Goal: Task Accomplishment & Management: Use online tool/utility

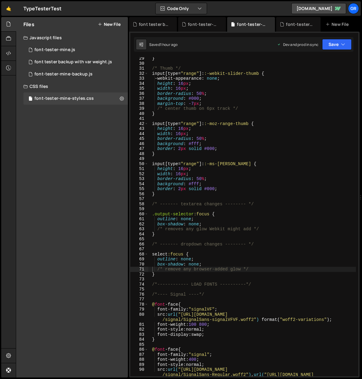
scroll to position [141, 0]
click at [78, 51] on div "0 font-tester-mine.js 0" at bounding box center [75, 50] width 104 height 12
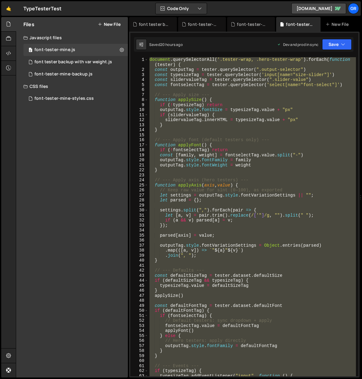
click at [266, 104] on div "document . querySelectorAll ( '.tester-wrap, .hero-tester-wrap' ) . forEach ( f…" at bounding box center [251, 216] width 207 height 319
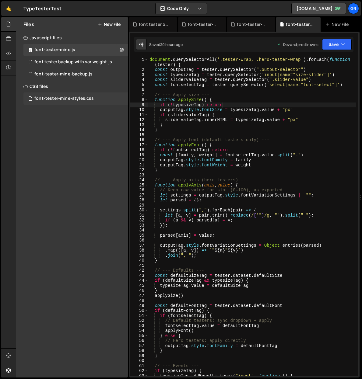
click at [79, 94] on div "font-tester-mine-styles.css 0" at bounding box center [75, 98] width 104 height 12
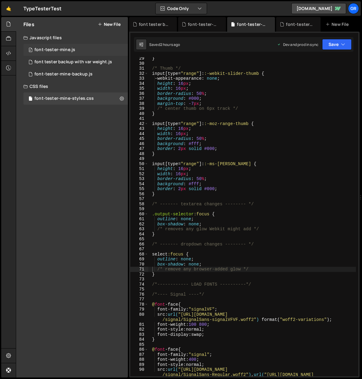
click at [73, 46] on div "0 font-tester-mine.js 0" at bounding box center [75, 50] width 104 height 12
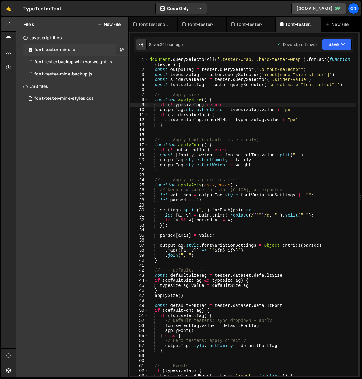
click at [119, 51] on button at bounding box center [121, 49] width 11 height 11
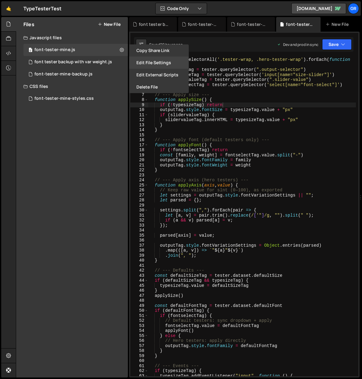
click at [156, 64] on button "Edit File Settings" at bounding box center [159, 63] width 60 height 12
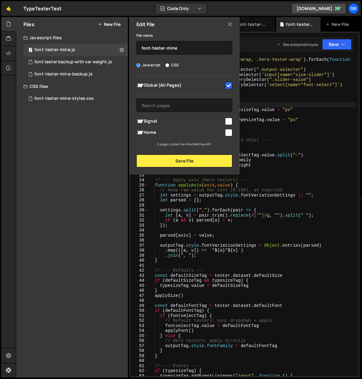
click at [99, 111] on div "Files New File Javascript files 0 font-tester-mine.js 0 0 font tester backup wi…" at bounding box center [72, 197] width 112 height 360
click at [230, 23] on icon at bounding box center [229, 24] width 5 height 7
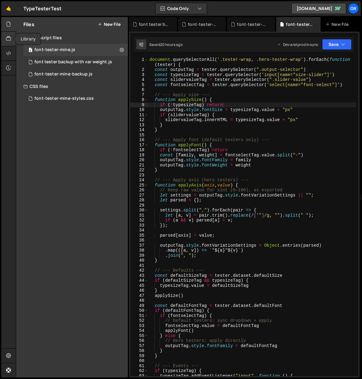
click at [8, 36] on icon at bounding box center [8, 38] width 5 height 7
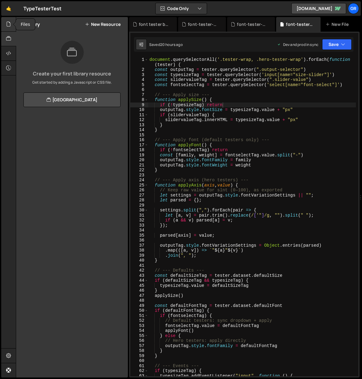
click at [8, 27] on icon at bounding box center [8, 24] width 5 height 7
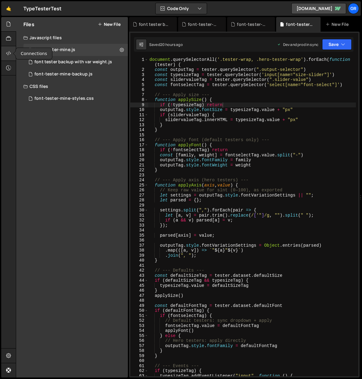
click at [7, 53] on icon at bounding box center [8, 53] width 5 height 7
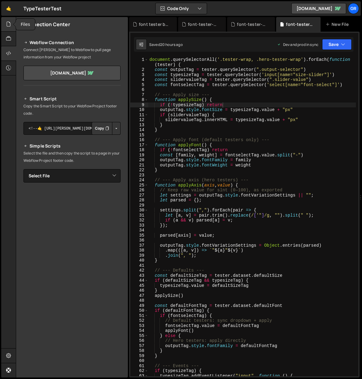
click at [7, 25] on icon at bounding box center [8, 24] width 5 height 7
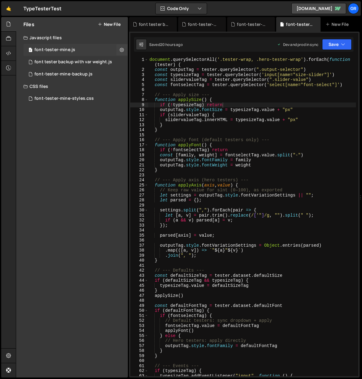
click at [52, 51] on div "font-tester-mine.js" at bounding box center [54, 49] width 41 height 5
click at [217, 78] on div "document . querySelectorAll ( '.tester-wrap, .hero-tester-wrap' ) . forEach ( f…" at bounding box center [251, 224] width 207 height 334
type textarea "})"
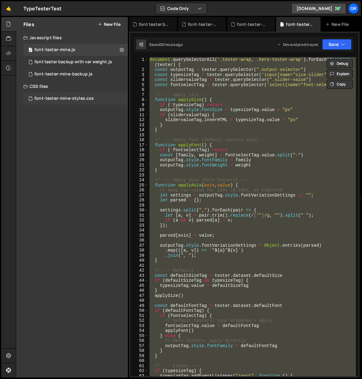
click at [66, 101] on div "font-tester-mine-styles.css" at bounding box center [63, 98] width 59 height 5
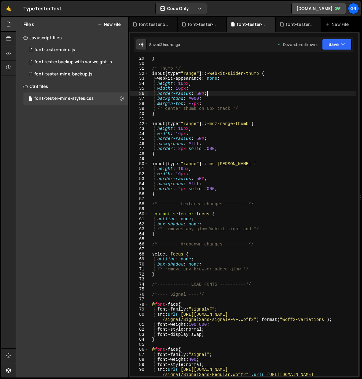
click at [220, 92] on div "} /* Thumb */ input [ type = " range " ]: :-webkit-slider-thumb { -webkit-appea…" at bounding box center [251, 225] width 207 height 339
type textarea "}"
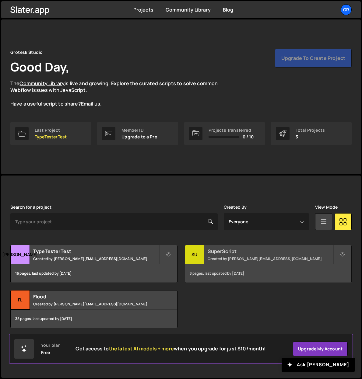
click at [238, 251] on h2 "SuperScript" at bounding box center [270, 251] width 126 height 7
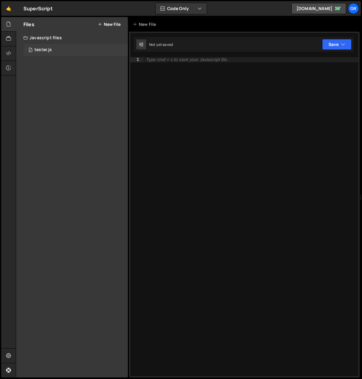
click at [44, 48] on div "tester.js" at bounding box center [42, 49] width 17 height 5
click at [123, 50] on icon at bounding box center [122, 50] width 4 height 6
type input "tester"
radio input "true"
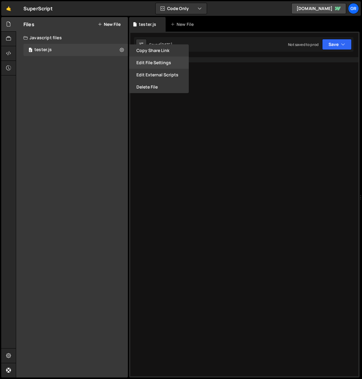
click at [151, 63] on button "Edit File Settings" at bounding box center [159, 63] width 60 height 12
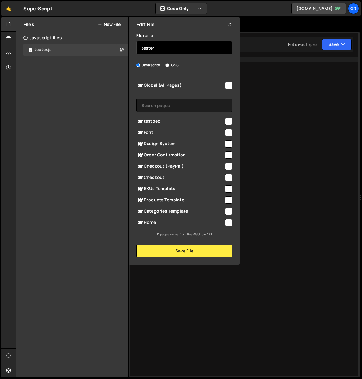
click at [141, 48] on input "tester" at bounding box center [184, 47] width 96 height 13
type input "typetester"
click at [227, 85] on input "checkbox" at bounding box center [228, 85] width 7 height 7
checkbox input "true"
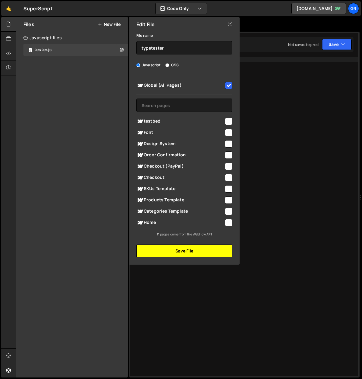
click at [189, 252] on button "Save File" at bounding box center [184, 251] width 96 height 13
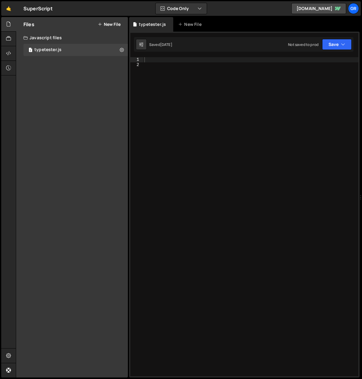
click at [156, 59] on div at bounding box center [250, 221] width 215 height 329
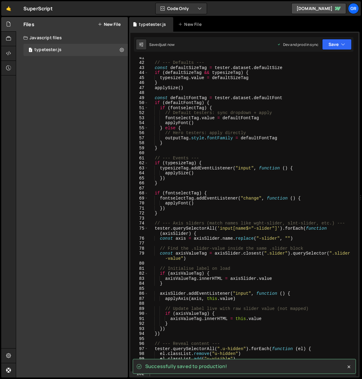
click at [101, 24] on icon at bounding box center [100, 24] width 4 height 5
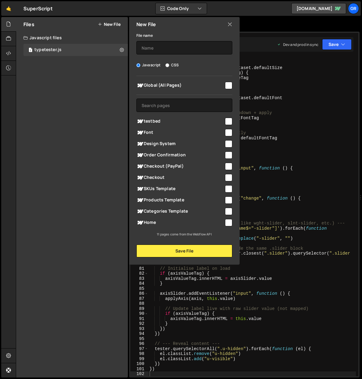
click at [167, 65] on input "CSS" at bounding box center [167, 65] width 4 height 4
radio input "true"
click at [162, 50] on input "text" at bounding box center [184, 47] width 96 height 13
type input "typetester-styles"
click at [227, 86] on input "checkbox" at bounding box center [228, 85] width 7 height 7
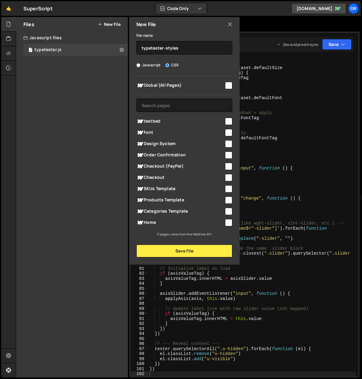
checkbox input "true"
click at [186, 250] on button "Save File" at bounding box center [184, 251] width 96 height 13
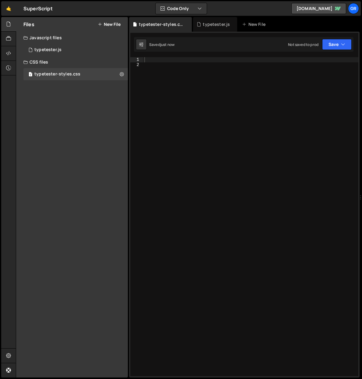
click at [171, 75] on div at bounding box center [250, 221] width 215 height 329
click at [164, 60] on div at bounding box center [250, 221] width 215 height 329
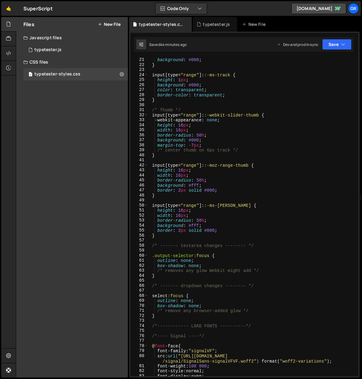
scroll to position [0, 0]
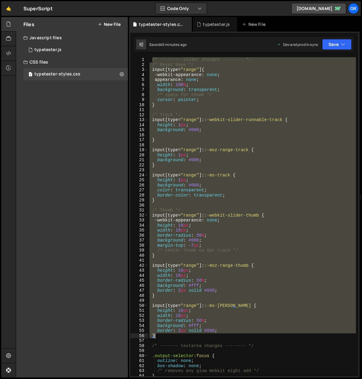
drag, startPoint x: 151, startPoint y: 59, endPoint x: 217, endPoint y: 335, distance: 283.1
click at [217, 335] on div "/* -------- slider changes -------- */ /* Reset base */ input [ type = " range …" at bounding box center [251, 221] width 207 height 329
click at [190, 130] on div "/* -------- slider changes -------- */ /* Reset base */ input [ type = " range …" at bounding box center [251, 216] width 207 height 319
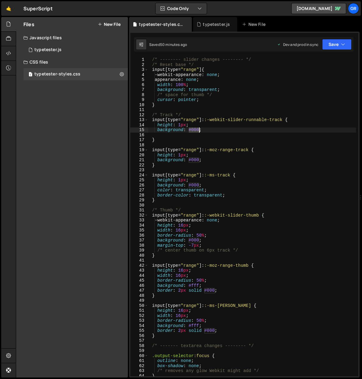
drag, startPoint x: 189, startPoint y: 129, endPoint x: 198, endPoint y: 129, distance: 8.8
click at [198, 129] on div "/* -------- slider changes -------- */ /* Reset base */ input [ type = " range …" at bounding box center [251, 221] width 207 height 329
paste textarea "var(--_theme---stroke)"
drag, startPoint x: 189, startPoint y: 160, endPoint x: 197, endPoint y: 160, distance: 8.8
click at [197, 160] on div "/* -------- slider changes -------- */ /* Reset base */ input [ type = " range …" at bounding box center [251, 221] width 207 height 329
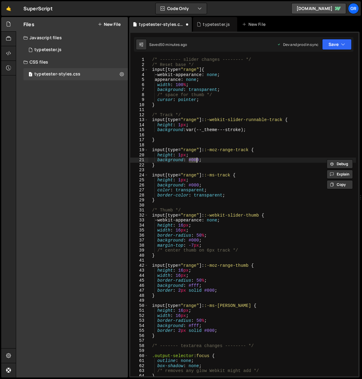
paste textarea "var(--_theme---stroke)"
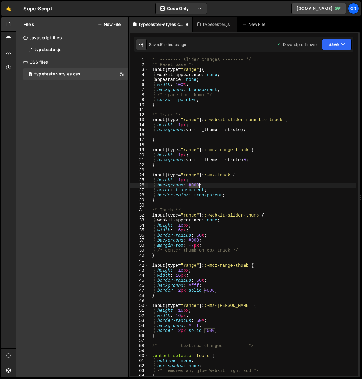
drag, startPoint x: 189, startPoint y: 185, endPoint x: 198, endPoint y: 185, distance: 8.2
click at [198, 185] on div "/* -------- slider changes -------- */ /* Reset base */ input [ type = " range …" at bounding box center [251, 221] width 207 height 329
paste textarea "var(--_theme---stroke)"
drag, startPoint x: 189, startPoint y: 239, endPoint x: 198, endPoint y: 239, distance: 8.8
click at [198, 239] on div "/* -------- slider changes -------- */ /* Reset base */ input [ type = " range …" at bounding box center [251, 221] width 207 height 329
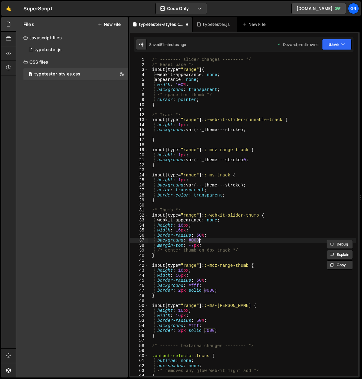
paste textarea "var(--_theme---stroke)"
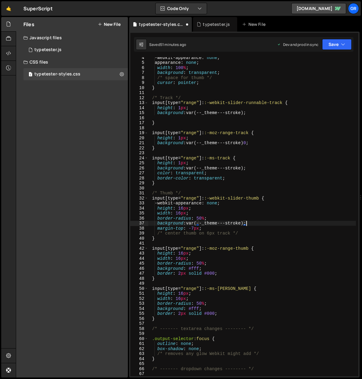
scroll to position [17, 0]
click at [180, 273] on div "-webkit-appearance : none ; appearance : none ; width : 100 % ; background : tr…" at bounding box center [251, 219] width 207 height 329
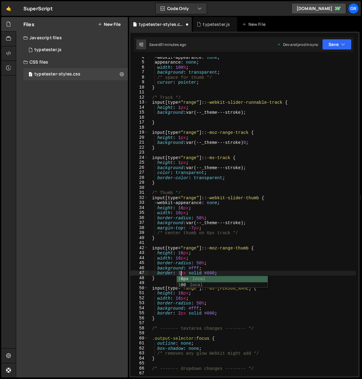
click at [180, 313] on div "-webkit-appearance : none ; appearance : none ; width : 100 % ; background : tr…" at bounding box center [251, 219] width 207 height 329
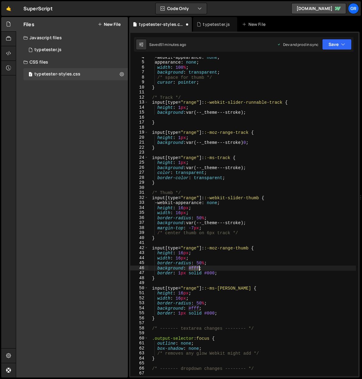
drag, startPoint x: 189, startPoint y: 268, endPoint x: 198, endPoint y: 267, distance: 8.8
click at [198, 267] on div "-webkit-appearance : none ; appearance : none ; width : 100 % ; background : tr…" at bounding box center [251, 219] width 207 height 329
paste textarea "var(--_theme---stroke)"
drag, startPoint x: 204, startPoint y: 273, endPoint x: 213, endPoint y: 273, distance: 8.8
click at [213, 273] on div "-webkit-appearance : none ; appearance : none ; width : 100 % ; background : tr…" at bounding box center [251, 219] width 207 height 329
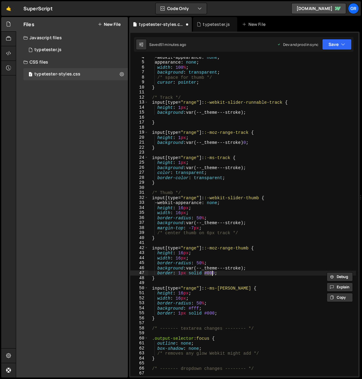
paste textarea "var(--_theme---stroke)"
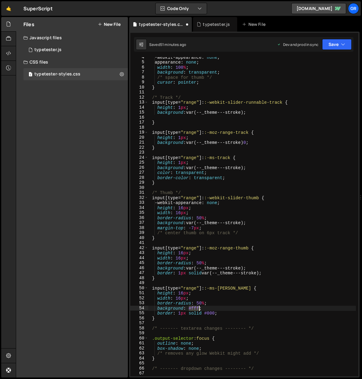
drag, startPoint x: 188, startPoint y: 309, endPoint x: 198, endPoint y: 308, distance: 9.4
click at [198, 308] on div "-webkit-appearance : none ; appearance : none ; width : 100 % ; background : tr…" at bounding box center [251, 219] width 207 height 329
paste textarea "var(--_theme---stroke)"
drag, startPoint x: 204, startPoint y: 314, endPoint x: 214, endPoint y: 313, distance: 9.5
click at [214, 313] on div "-webkit-appearance : none ; appearance : none ; width : 100 % ; background : tr…" at bounding box center [251, 219] width 207 height 329
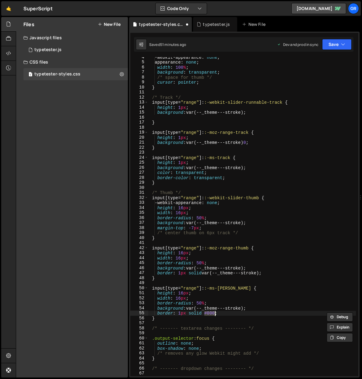
paste textarea "var(--_theme---stroke)"
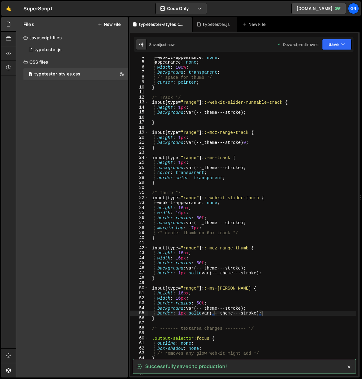
type textarea "border: 1px solid var(--_theme---stroke);"
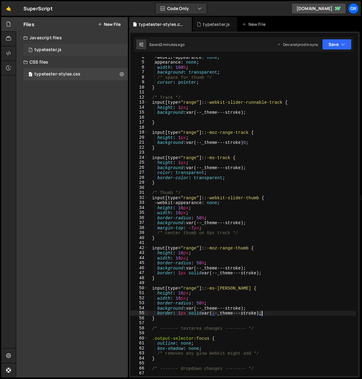
click at [57, 48] on div "typetester.js" at bounding box center [47, 49] width 27 height 5
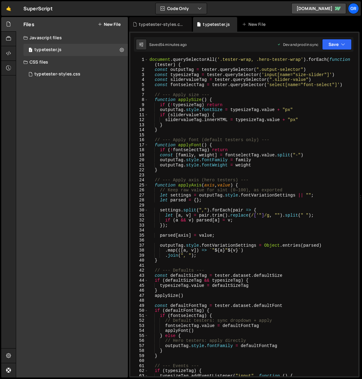
scroll to position [0, 0]
click at [188, 94] on div "document . querySelectorAll ( '.tester-wrap, .hero-tester-wrap' ) . forEach ( f…" at bounding box center [251, 224] width 207 height 334
click at [300, 95] on div "document . querySelectorAll ( '.tester-wrap, .hero-tester-wrap' ) . forEach ( f…" at bounding box center [251, 224] width 207 height 334
click at [200, 140] on div "document . querySelectorAll ( '.tester-wrap, .hero-tester-wrap' ) . forEach ( f…" at bounding box center [251, 224] width 207 height 334
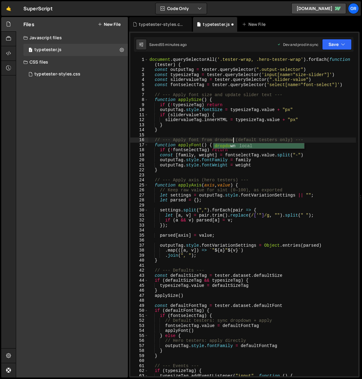
scroll to position [0, 6]
click at [296, 139] on div "document . querySelectorAll ( '.tester-wrap, .hero-tester-wrap' ) . forEach ( f…" at bounding box center [251, 224] width 207 height 334
click at [297, 139] on div "document . querySelectorAll ( '.tester-wrap, .hero-tester-wrap' ) . forEach ( f…" at bounding box center [251, 224] width 207 height 334
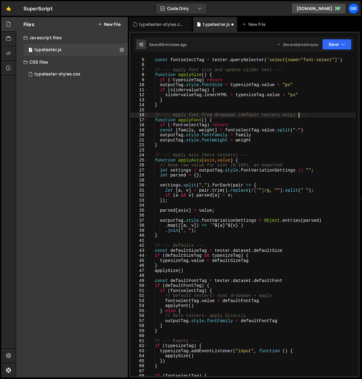
scroll to position [23, 0]
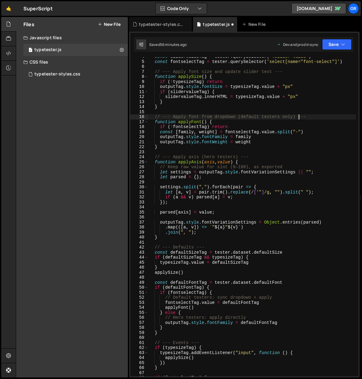
click at [201, 156] on div "const slidervalueTag = tester . querySelector ( ".slider-value" ) const fontsel…" at bounding box center [251, 218] width 207 height 329
click at [271, 157] on div "const slidervalueTag = tester . querySelector ( ".slider-value" ) const fontsel…" at bounding box center [251, 218] width 207 height 329
drag, startPoint x: 280, startPoint y: 117, endPoint x: 292, endPoint y: 117, distance: 11.9
click at [292, 117] on div "const slidervalueTag = tester . querySelector ( ".slider-value" ) const fontsel…" at bounding box center [251, 218] width 207 height 329
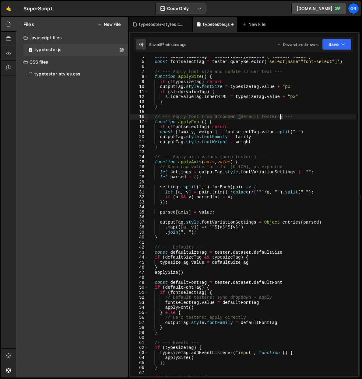
click at [268, 123] on div "const slidervalueTag = tester . querySelector ( ".slider-value" ) const fontsel…" at bounding box center [251, 218] width 207 height 329
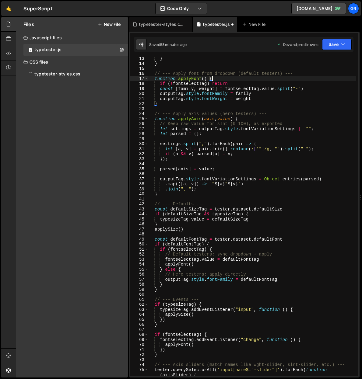
scroll to position [66, 0]
drag, startPoint x: 211, startPoint y: 203, endPoint x: 153, endPoint y: 205, distance: 57.5
click at [153, 205] on div "} } // --- Apply font from dropdown (default testers) --- function applyFont ( …" at bounding box center [251, 220] width 207 height 329
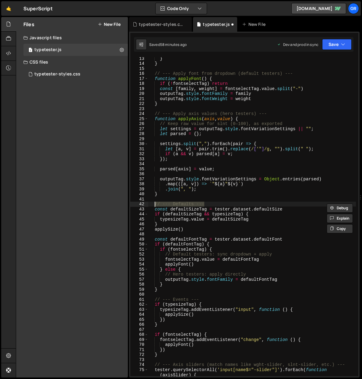
type textarea "// --- Defaults ---"
click at [222, 206] on div "} } // --- Apply font from dropdown (default testers) --- function applyFont ( …" at bounding box center [251, 216] width 207 height 319
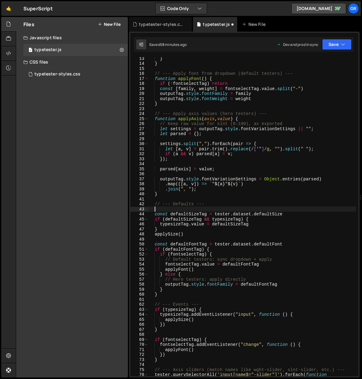
scroll to position [0, 0]
paste textarea "// --- Defaults ---"
click at [193, 208] on div "} } // --- Apply font from dropdown (default testers) --- function applyFont ( …" at bounding box center [251, 223] width 207 height 334
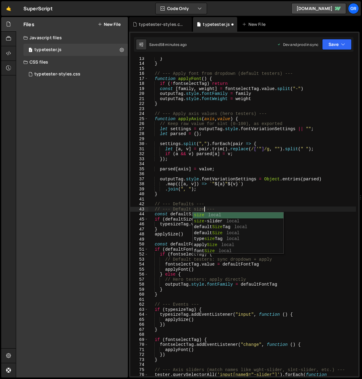
scroll to position [0, 4]
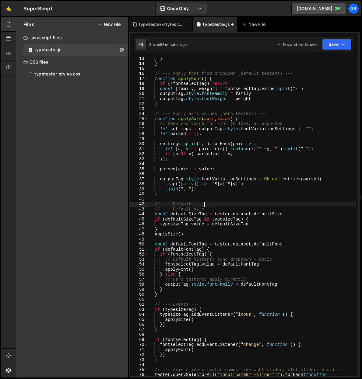
drag, startPoint x: 213, startPoint y: 205, endPoint x: 221, endPoint y: 208, distance: 7.9
click at [214, 205] on div "} } // --- Apply font from dropdown (default testers) --- function applyFont ( …" at bounding box center [251, 223] width 207 height 334
drag, startPoint x: 221, startPoint y: 209, endPoint x: 154, endPoint y: 210, distance: 66.6
click at [154, 210] on div "} } // --- Apply font from dropdown (default testers) --- function applyFont ( …" at bounding box center [251, 223] width 207 height 334
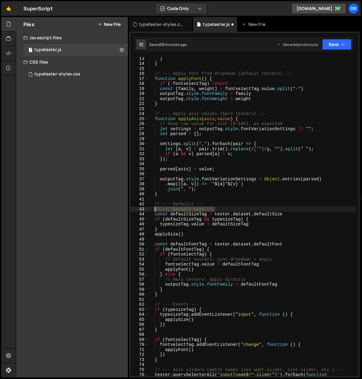
type textarea "// --- Default size ---"
click at [163, 239] on div "} } // --- Apply font from dropdown (default testers) --- function applyFont ( …" at bounding box center [251, 223] width 207 height 334
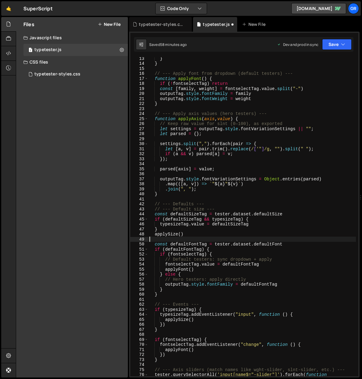
scroll to position [0, 0]
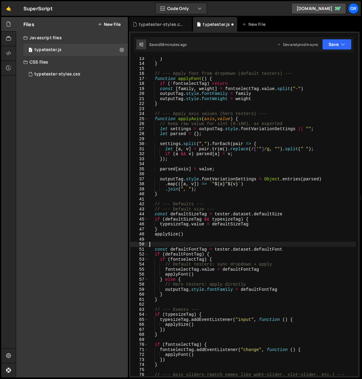
paste textarea "// --- Default size ---"
click at [149, 244] on div "} } // --- Apply font from dropdown (default testers) --- function applyFont ( …" at bounding box center [251, 223] width 207 height 334
drag, startPoint x: 193, startPoint y: 244, endPoint x: 203, endPoint y: 243, distance: 10.4
click at [203, 243] on div "} } // --- Apply font from dropdown (default testers) --- function applyFont ( …" at bounding box center [251, 223] width 207 height 334
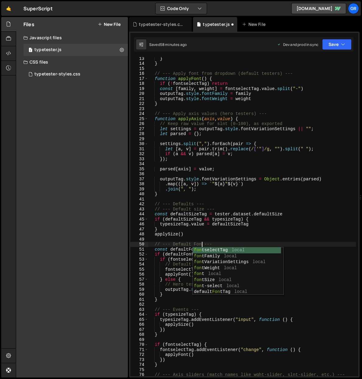
type textarea "// --- Default Font ---"
click at [219, 243] on div "} } // --- Apply font from dropdown (default testers) --- function applyFont ( …" at bounding box center [251, 223] width 207 height 334
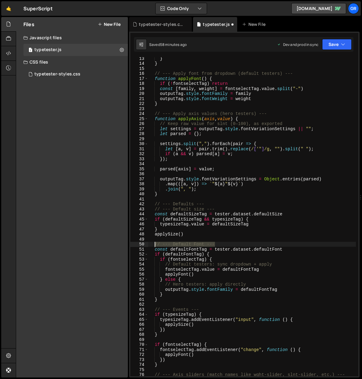
drag, startPoint x: 221, startPoint y: 243, endPoint x: 155, endPoint y: 244, distance: 66.0
click at [155, 244] on div "} } // --- Apply font from dropdown (default testers) --- function applyFont ( …" at bounding box center [251, 223] width 207 height 334
click at [156, 304] on div "} } // --- Apply font from dropdown (default testers) --- function applyFont ( …" at bounding box center [251, 223] width 207 height 334
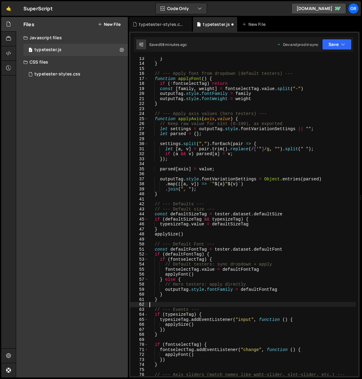
scroll to position [0, 0]
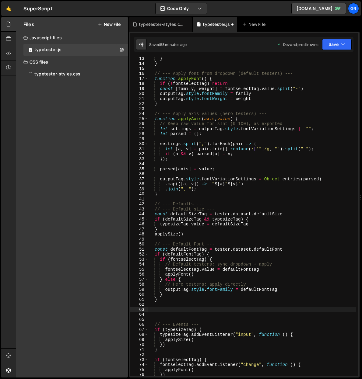
paste textarea "// --- Default Font ---"
drag, startPoint x: 193, startPoint y: 309, endPoint x: 203, endPoint y: 309, distance: 10.0
click at [203, 309] on div "} } // --- Apply font from dropdown (default testers) --- function applyFont ( …" at bounding box center [251, 220] width 207 height 329
type textarea "// --- Default weight ---"
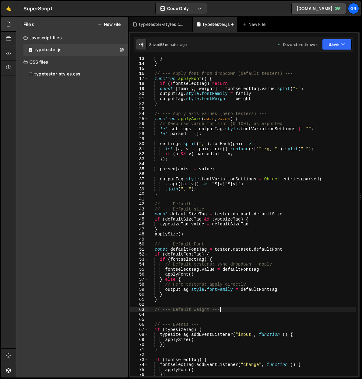
click at [227, 310] on div "} } // --- Apply font from dropdown (default testers) --- function applyFont ( …" at bounding box center [251, 220] width 207 height 329
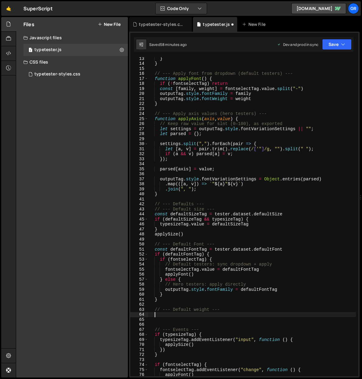
click at [212, 308] on div "} } // --- Apply font from dropdown (default testers) --- function applyFont ( …" at bounding box center [251, 220] width 207 height 329
type textarea "// --- Default weight (for variable)---"
click at [172, 318] on div "} } // --- Apply font from dropdown (default testers) --- function applyFont ( …" at bounding box center [251, 220] width 207 height 329
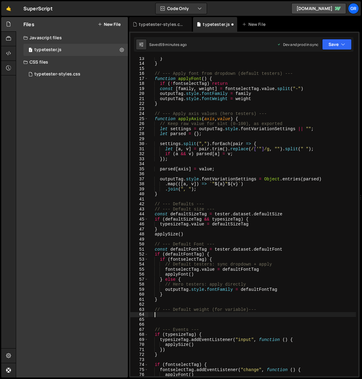
click at [161, 316] on div "} } // --- Apply font from dropdown (default testers) --- function applyFont ( …" at bounding box center [251, 220] width 207 height 329
click at [155, 316] on div "} } // --- Apply font from dropdown (default testers) --- function applyFont ( …" at bounding box center [251, 220] width 207 height 329
paste textarea "}"
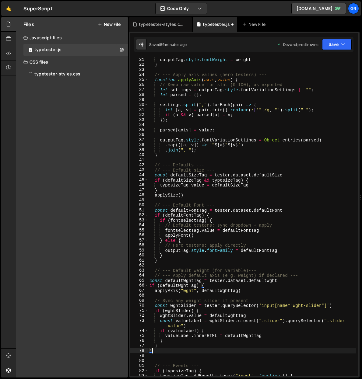
scroll to position [108, 0]
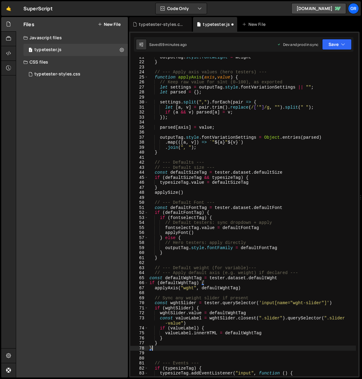
type textarea "}"
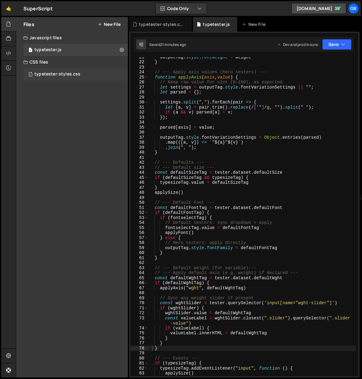
click at [63, 72] on div "typetester-styles.css" at bounding box center [57, 73] width 46 height 5
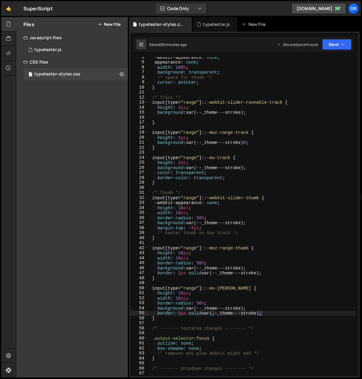
scroll to position [0, 0]
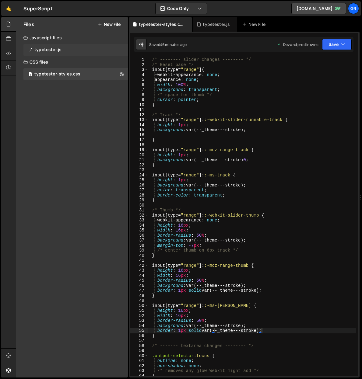
click at [72, 50] on div "1 typetester.js 0" at bounding box center [75, 50] width 104 height 12
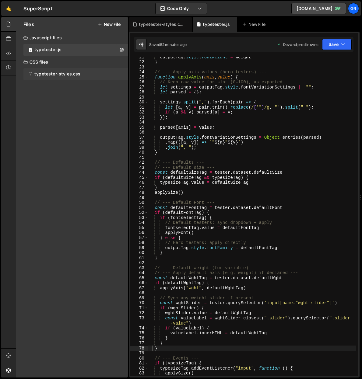
click at [70, 75] on div "typetester-styles.css" at bounding box center [57, 73] width 46 height 5
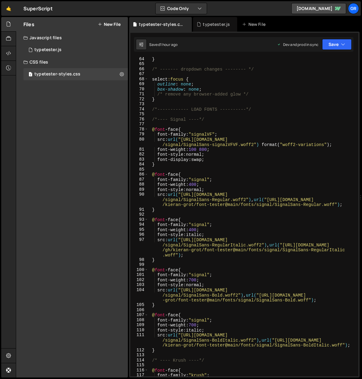
scroll to position [317, 0]
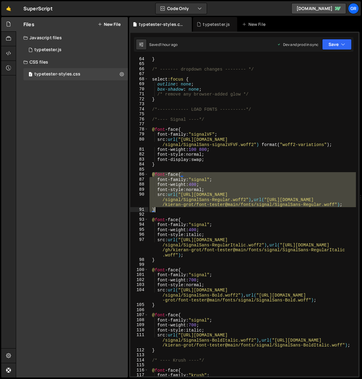
drag, startPoint x: 151, startPoint y: 174, endPoint x: 159, endPoint y: 209, distance: 35.6
click at [159, 209] on div "} /* ------- dropdown changes -------- */ select :focus { outline : none ; box-…" at bounding box center [251, 221] width 207 height 329
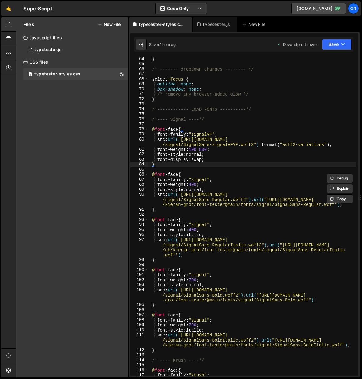
click at [163, 166] on div "} /* ------- dropdown changes -------- */ select :focus { outline : none ; box-…" at bounding box center [251, 221] width 207 height 329
type textarea "}"
click at [162, 168] on div "} /* ------- dropdown changes -------- */ select :focus { outline : none ; box-…" at bounding box center [251, 221] width 207 height 329
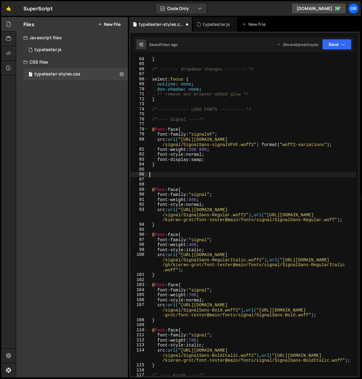
paste textarea "}"
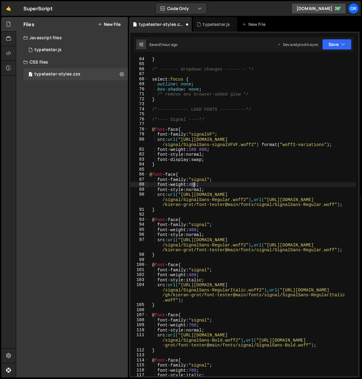
click at [194, 185] on div "} /* ------- dropdown changes -------- */ select :focus { outline : none ; box-…" at bounding box center [251, 226] width 207 height 339
type textarea "font-weight: 100;"
click at [236, 171] on div "} /* ------- dropdown changes -------- */ select :focus { outline : none ; box-…" at bounding box center [251, 226] width 207 height 339
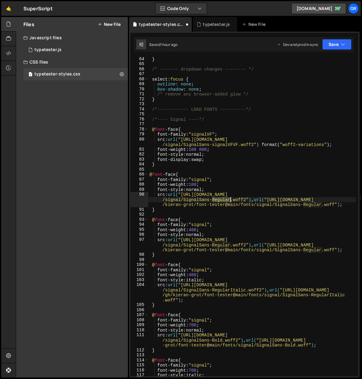
drag, startPoint x: 212, startPoint y: 200, endPoint x: 234, endPoint y: 189, distance: 24.6
click at [230, 198] on div "} /* ------- dropdown changes -------- */ select :focus { outline : none ; box-…" at bounding box center [251, 226] width 207 height 339
drag, startPoint x: 284, startPoint y: 204, endPoint x: 304, endPoint y: 204, distance: 19.5
click at [304, 204] on div "} /* ------- dropdown changes -------- */ select :focus { outline : none ; box-…" at bounding box center [251, 226] width 207 height 339
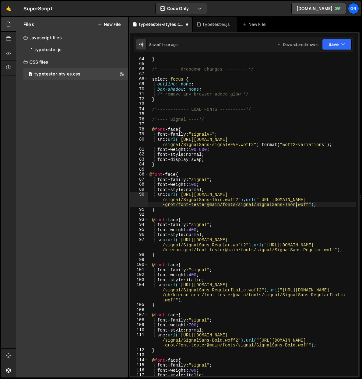
scroll to position [0, 36]
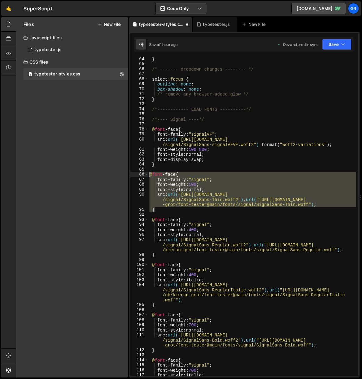
drag, startPoint x: 160, startPoint y: 210, endPoint x: 150, endPoint y: 175, distance: 36.3
click at [150, 175] on div "} /* ------- dropdown changes -------- */ select :focus { outline : none ; box-…" at bounding box center [251, 226] width 207 height 339
click at [161, 210] on div "} /* ------- dropdown changes -------- */ select :focus { outline : none ; box-…" at bounding box center [251, 216] width 207 height 319
type textarea "}"
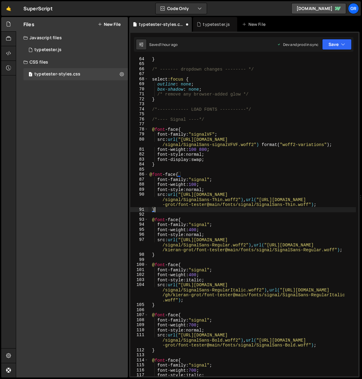
scroll to position [0, 0]
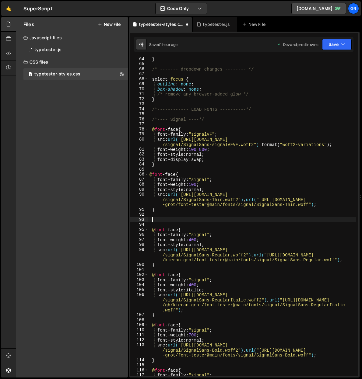
paste textarea "}"
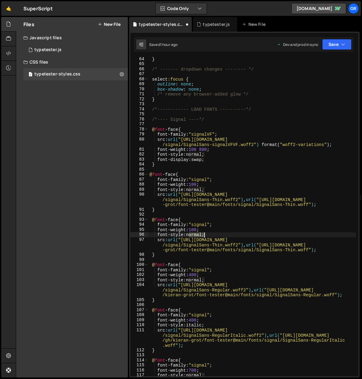
drag, startPoint x: 188, startPoint y: 234, endPoint x: 203, endPoint y: 234, distance: 15.2
click at [203, 234] on div "} /* ------- dropdown changes -------- */ select :focus { outline : none ; box-…" at bounding box center [251, 226] width 207 height 339
click at [165, 255] on div "} /* ------- dropdown changes -------- */ select :focus { outline : none ; box-…" at bounding box center [251, 226] width 207 height 339
type textarea "}"
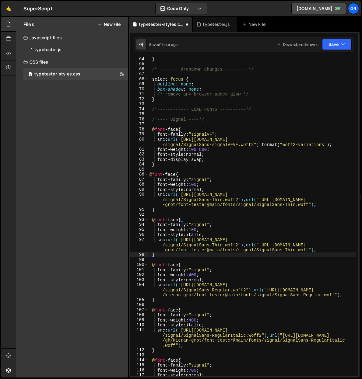
scroll to position [317, 0]
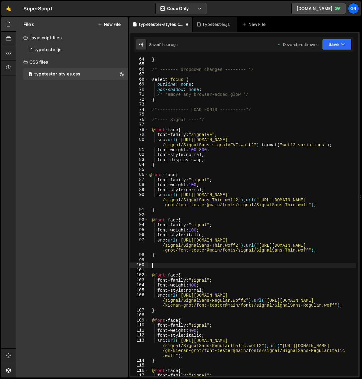
paste textarea "}"
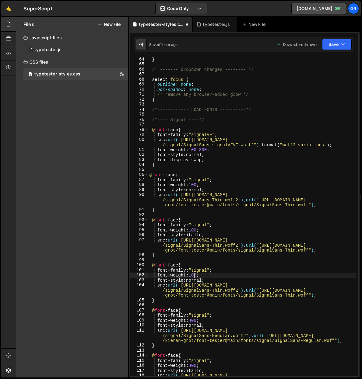
click at [193, 276] on div "} /* ------- dropdown changes -------- */ select :focus { outline : none ; box-…" at bounding box center [251, 229] width 207 height 344
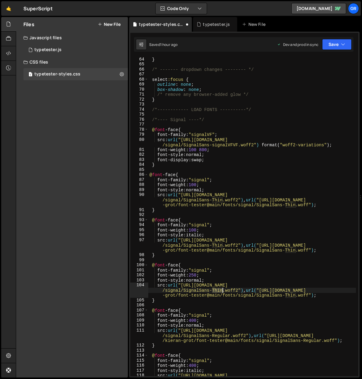
drag, startPoint x: 213, startPoint y: 290, endPoint x: 222, endPoint y: 290, distance: 9.7
click at [222, 290] on div "} /* ------- dropdown changes -------- */ select :focus { outline : none ; box-…" at bounding box center [251, 229] width 207 height 344
drag, startPoint x: 285, startPoint y: 294, endPoint x: 295, endPoint y: 285, distance: 14.2
click at [294, 294] on div "} /* ------- dropdown changes -------- */ select :focus { outline : none ; box-…" at bounding box center [251, 229] width 207 height 344
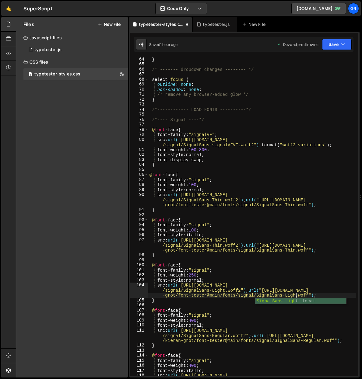
scroll to position [0, 36]
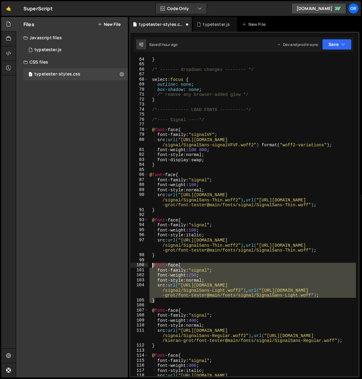
drag, startPoint x: 163, startPoint y: 300, endPoint x: 152, endPoint y: 267, distance: 34.8
click at [152, 267] on div "} /* ------- dropdown changes -------- */ select :focus { outline : none ; box-…" at bounding box center [251, 229] width 207 height 344
click at [162, 302] on div "} /* ------- dropdown changes -------- */ select :focus { outline : none ; box-…" at bounding box center [251, 216] width 207 height 319
type textarea "}"
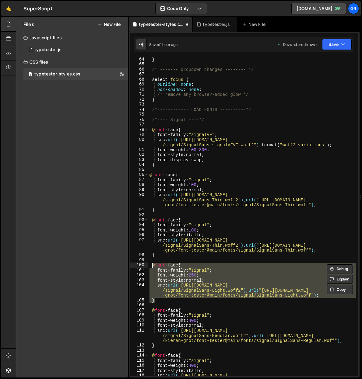
scroll to position [0, 0]
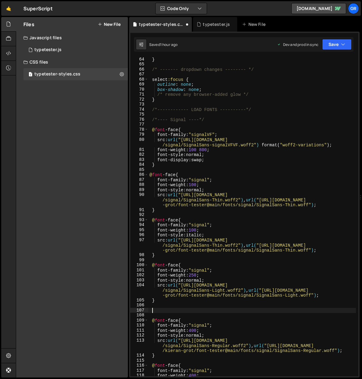
paste textarea "}"
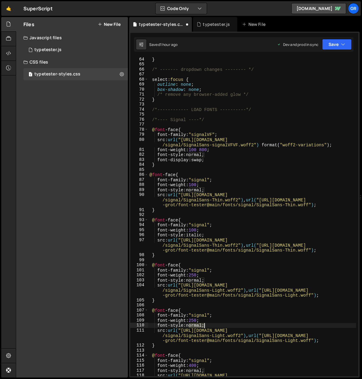
drag, startPoint x: 189, startPoint y: 325, endPoint x: 207, endPoint y: 310, distance: 23.8
click at [204, 325] on div "} /* ------- dropdown changes -------- */ select :focus { outline : none ; box-…" at bounding box center [251, 226] width 207 height 339
click at [203, 307] on div "italic local SignalSans-Regular Italic local SignalSans-Bold Italic local" at bounding box center [232, 320] width 91 height 30
click at [164, 347] on div "} /* ------- dropdown changes -------- */ select :focus { outline : none ; box-…" at bounding box center [251, 226] width 207 height 339
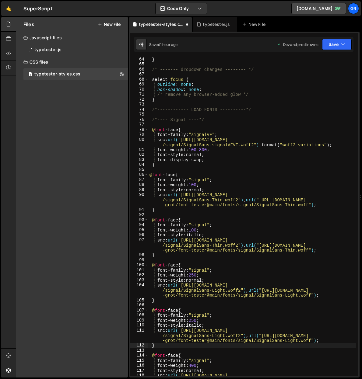
type textarea "}"
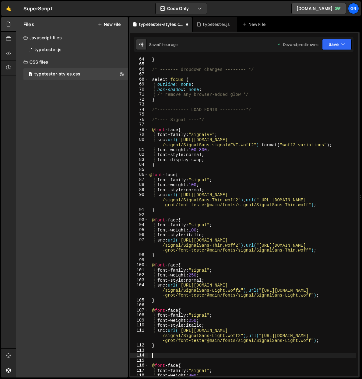
paste textarea "}"
type textarea "}"
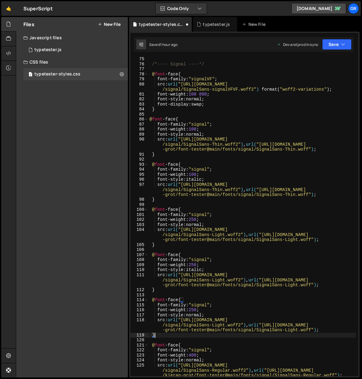
scroll to position [373, 0]
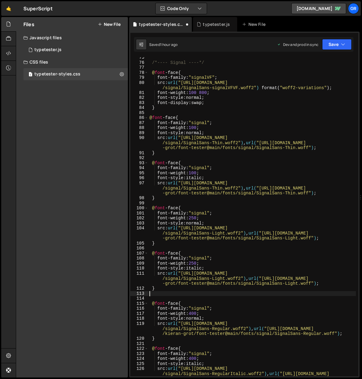
type textarea "}"
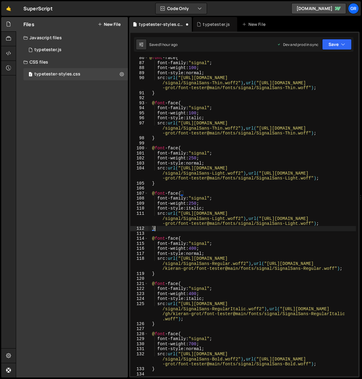
scroll to position [433, 0]
click at [168, 325] on div "@ font -face { font-family : " signal " ; font-weight : 100 ; font-style : norm…" at bounding box center [251, 219] width 207 height 329
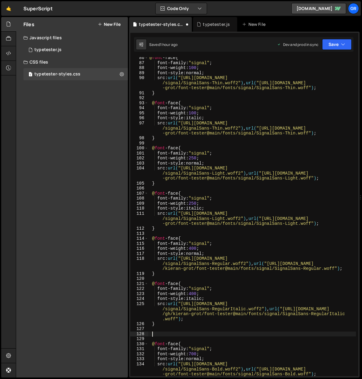
paste textarea "}"
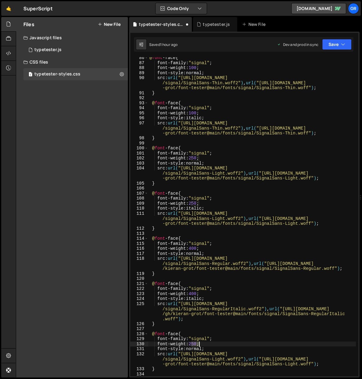
drag, startPoint x: 191, startPoint y: 343, endPoint x: 200, endPoint y: 337, distance: 10.6
click at [198, 343] on div "@ font -face { font-family : " signal " ; font-weight : 100 ; font-style : norm…" at bounding box center [251, 219] width 207 height 329
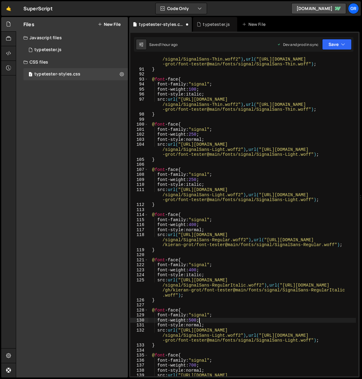
scroll to position [466, 0]
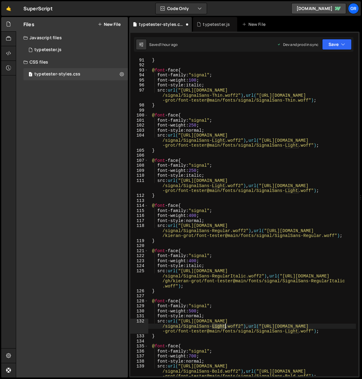
drag, startPoint x: 212, startPoint y: 325, endPoint x: 225, endPoint y: 323, distance: 13.0
click at [224, 324] on div "src : url( "[URL][DOMAIN_NAME] /signal/SignalSans-Thin.woff2" ) , url( "[URL][D…" at bounding box center [251, 217] width 207 height 349
drag, startPoint x: 304, startPoint y: 331, endPoint x: 317, endPoint y: 325, distance: 14.4
click at [316, 329] on div "src : url( "[URL][DOMAIN_NAME] /signal/SignalSans-Thin.woff2" ) , url( "[URL][D…" at bounding box center [251, 217] width 207 height 349
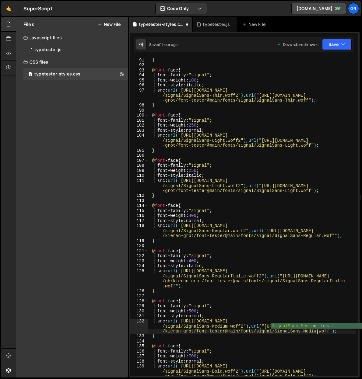
scroll to position [0, 37]
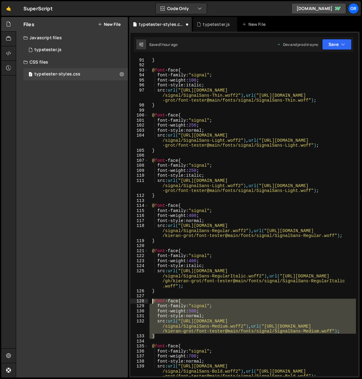
drag, startPoint x: 162, startPoint y: 335, endPoint x: 151, endPoint y: 301, distance: 35.9
click at [151, 301] on div "src : url( "[URL][DOMAIN_NAME] /signal/SignalSans-Thin.woff2" ) , url( "[URL][D…" at bounding box center [251, 217] width 207 height 349
click at [169, 336] on div "src : url( "[URL][DOMAIN_NAME] /signal/SignalSans-Thin.woff2" ) , url( "[URL][D…" at bounding box center [251, 216] width 207 height 319
type textarea "}"
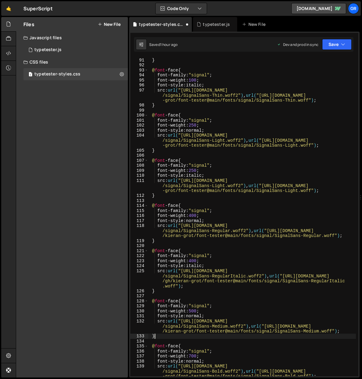
scroll to position [0, 0]
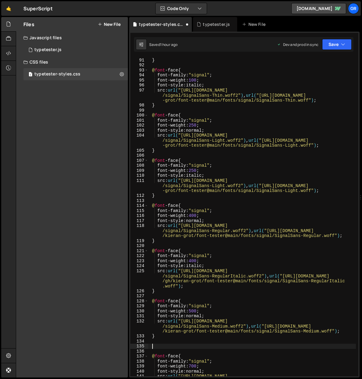
paste textarea "}"
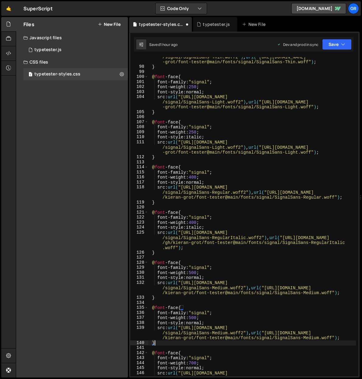
scroll to position [523, 0]
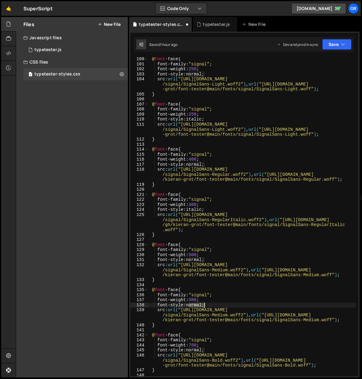
drag, startPoint x: 189, startPoint y: 305, endPoint x: 203, endPoint y: 304, distance: 14.0
click at [203, 304] on div "@ font -face { font-family : " signal " ; font-weight : 250 ; font-style : norm…" at bounding box center [251, 221] width 207 height 329
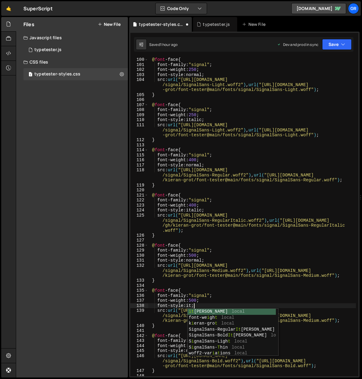
scroll to position [0, 3]
click at [194, 311] on div "it [PERSON_NAME] local font-we i gh t local k i eran-gro t local SignalSans-Reg…" at bounding box center [231, 339] width 88 height 60
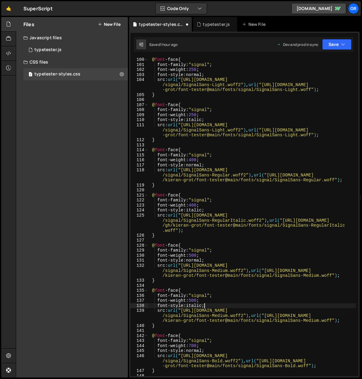
click at [167, 325] on div "@ font -face { font-family : " signal " ; font-weight : 250 ; font-style : norm…" at bounding box center [251, 221] width 207 height 329
type textarea "}"
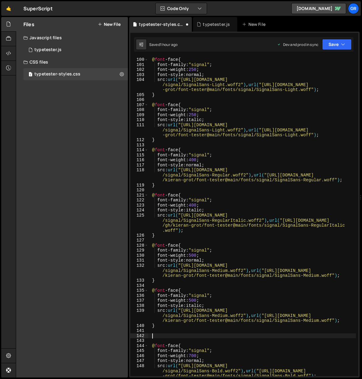
paste textarea "}"
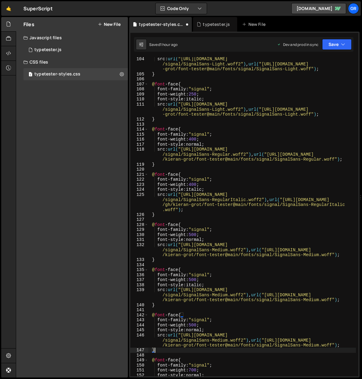
scroll to position [552, 0]
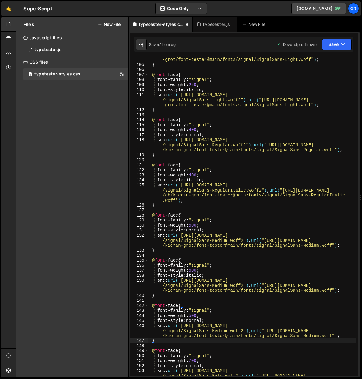
click at [193, 315] on div "src : url( "[URL][DOMAIN_NAME] /signal/SignalSans-Light.woff2" ) , url( "[URL][…" at bounding box center [251, 221] width 207 height 349
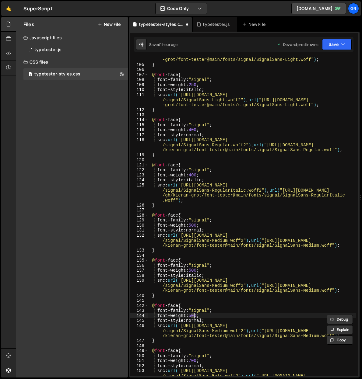
scroll to position [0, 3]
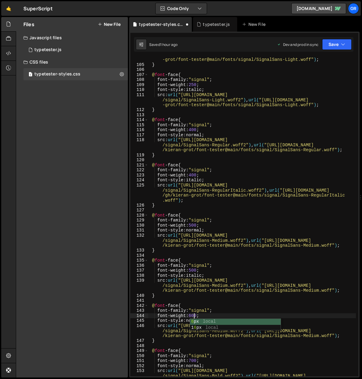
click at [231, 308] on div "src : url( "[URL][DOMAIN_NAME] /signal/SignalSans-Light.woff2" ) , url( "[URL][…" at bounding box center [251, 221] width 207 height 349
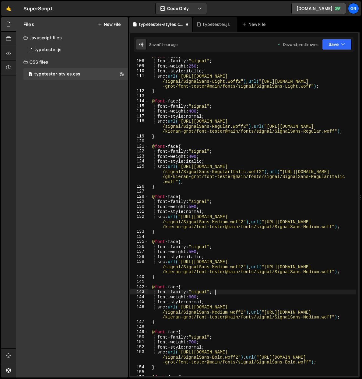
scroll to position [575, 0]
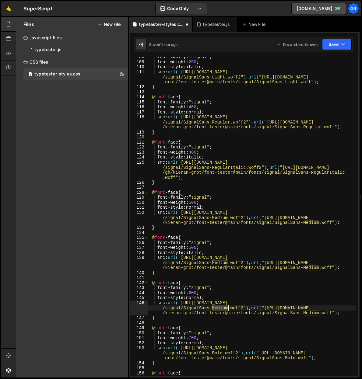
drag, startPoint x: 212, startPoint y: 308, endPoint x: 227, endPoint y: 307, distance: 14.6
click at [227, 307] on div "font-family : " signal " ; font-weight : 250 ; font-style : italic ; src : url(…" at bounding box center [251, 218] width 207 height 329
drag, startPoint x: 303, startPoint y: 313, endPoint x: 317, endPoint y: 307, distance: 15.4
click at [318, 311] on div "font-family : " signal " ; font-weight : 250 ; font-style : italic ; src : url(…" at bounding box center [251, 218] width 207 height 329
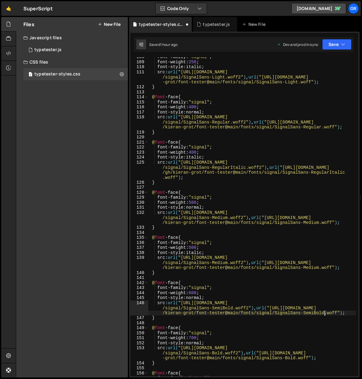
scroll to position [576, 0]
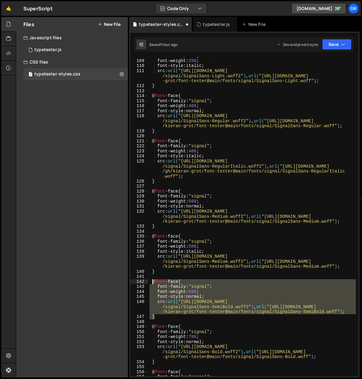
drag, startPoint x: 160, startPoint y: 318, endPoint x: 152, endPoint y: 282, distance: 37.3
click at [152, 282] on div "font-family : " signal " ; font-weight : 250 ; font-style : italic ; src : url(…" at bounding box center [251, 217] width 207 height 329
click at [163, 318] on div "font-family : " signal " ; font-weight : 250 ; font-style : italic ; src : url(…" at bounding box center [251, 216] width 207 height 319
type textarea "}"
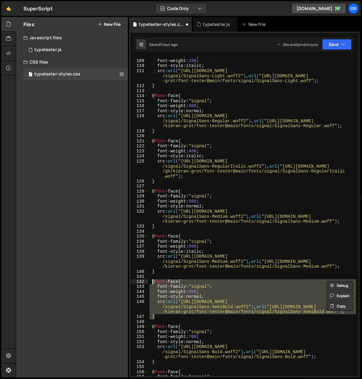
scroll to position [0, 0]
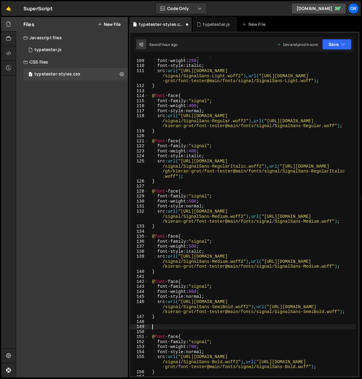
paste textarea "}"
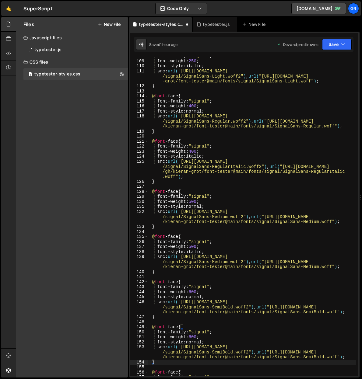
scroll to position [600, 0]
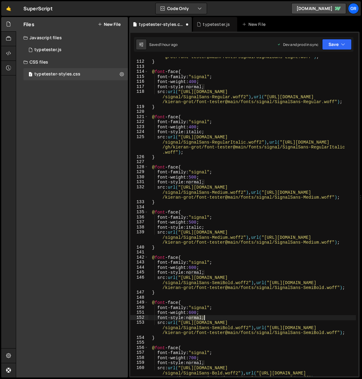
drag, startPoint x: 189, startPoint y: 318, endPoint x: 203, endPoint y: 318, distance: 14.6
click at [203, 318] on div "src : url( "[URL][DOMAIN_NAME] /signal/SignalSans-Light.woff2" ) , url( "[URL][…" at bounding box center [251, 218] width 207 height 349
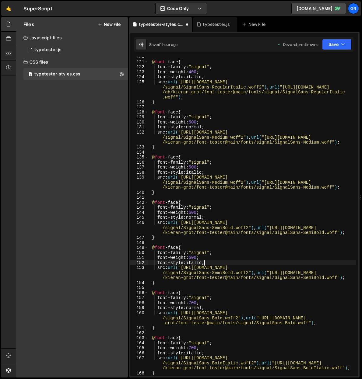
scroll to position [655, 0]
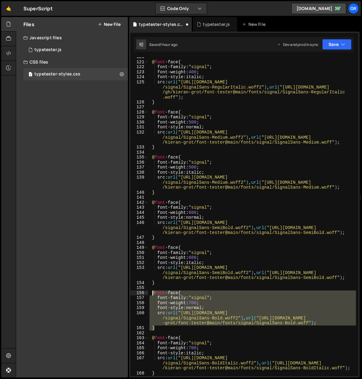
drag, startPoint x: 160, startPoint y: 328, endPoint x: 151, endPoint y: 294, distance: 35.3
click at [151, 294] on div "@ font -face { font-family : " signal " ; font-weight : 400 ; font-style : ital…" at bounding box center [251, 218] width 207 height 329
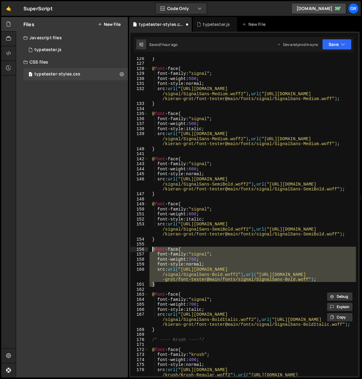
scroll to position [709, 0]
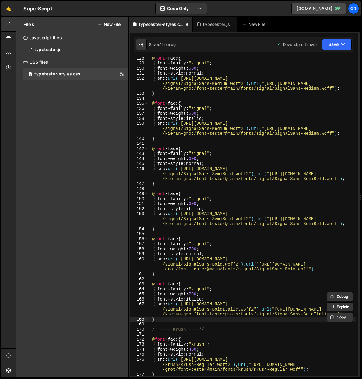
click at [164, 320] on div "@ font -face { font-family : " signal " ; font-weight : 500 ; font-style : norm…" at bounding box center [251, 220] width 207 height 329
type textarea "}"
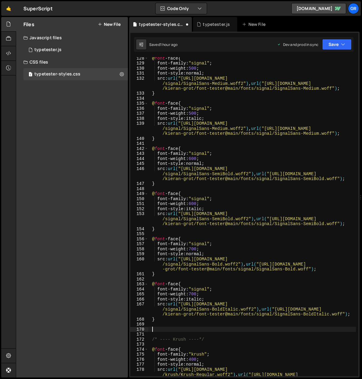
paste textarea "}"
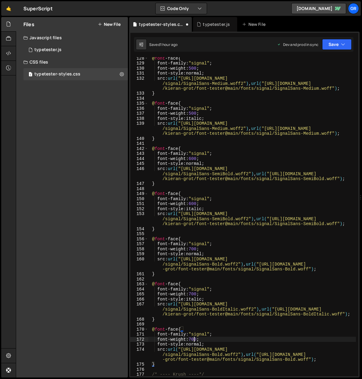
drag, startPoint x: 193, startPoint y: 339, endPoint x: 198, endPoint y: 334, distance: 7.3
click at [193, 339] on div "@ font -face { font-family : " signal " ; font-weight : 500 ; font-style : norm…" at bounding box center [251, 220] width 207 height 329
click at [213, 354] on div "@ font -face { font-family : " signal " ; font-weight : 500 ; font-style : norm…" at bounding box center [251, 220] width 207 height 329
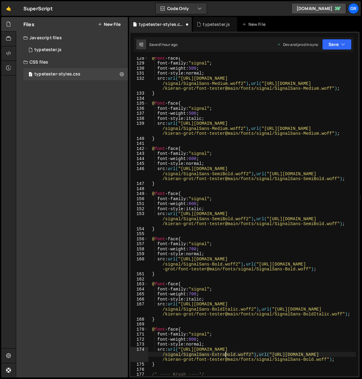
scroll to position [0, 18]
click at [304, 359] on div "@ font -face { font-family : " signal " ; font-weight : 500 ; font-style : norm…" at bounding box center [251, 220] width 207 height 329
click at [300, 338] on div "@ font -face { font-family : " signal " ; font-weight : 500 ; font-style : norm…" at bounding box center [251, 220] width 207 height 329
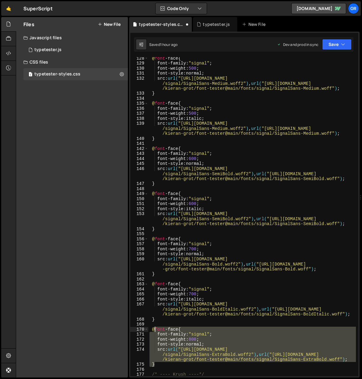
drag, startPoint x: 163, startPoint y: 364, endPoint x: 154, endPoint y: 330, distance: 35.0
click at [154, 330] on div "@ font -face { font-family : " signal " ; font-weight : 500 ; font-style : norm…" at bounding box center [251, 220] width 207 height 329
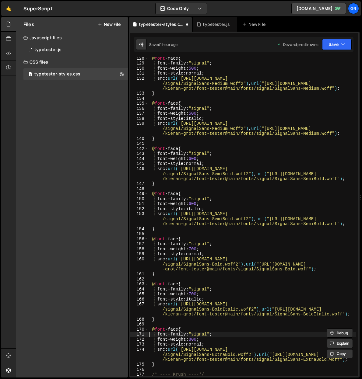
click at [160, 364] on div "@ font -face { font-family : " signal " ; font-weight : 500 ; font-style : norm…" at bounding box center [251, 220] width 207 height 329
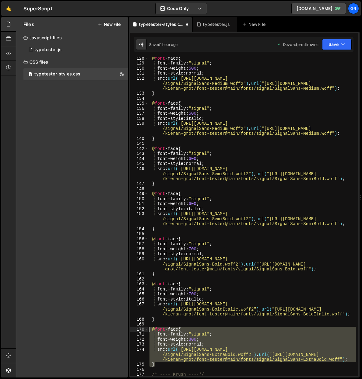
drag, startPoint x: 159, startPoint y: 364, endPoint x: 150, endPoint y: 330, distance: 34.8
click at [150, 330] on div "@ font -face { font-family : " signal " ; font-weight : 500 ; font-style : norm…" at bounding box center [251, 220] width 207 height 329
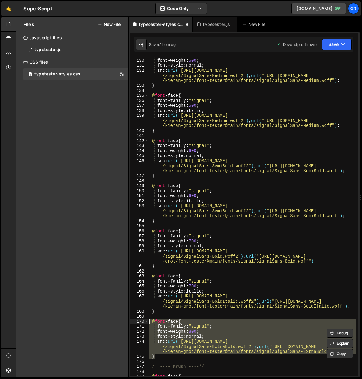
scroll to position [717, 0]
click at [157, 356] on div "font-family : " signal " ; font-weight : 500 ; font-style : normal ; src : url(…" at bounding box center [251, 216] width 207 height 319
type textarea "}"
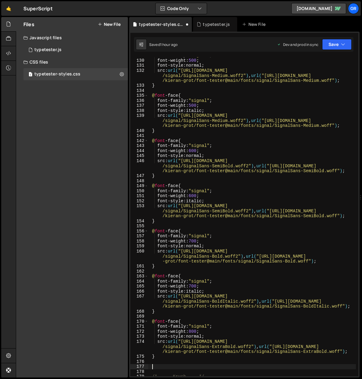
paste textarea "}"
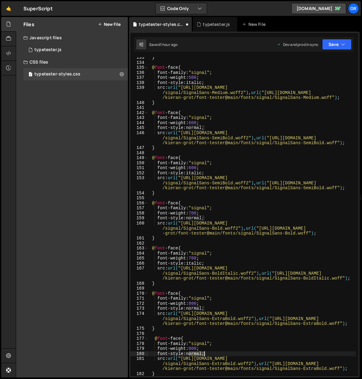
drag, startPoint x: 188, startPoint y: 354, endPoint x: 203, endPoint y: 353, distance: 14.9
click at [203, 353] on div "} @ font -face { font-family : " signal " ; font-weight : 500 ; font-style : it…" at bounding box center [251, 219] width 207 height 329
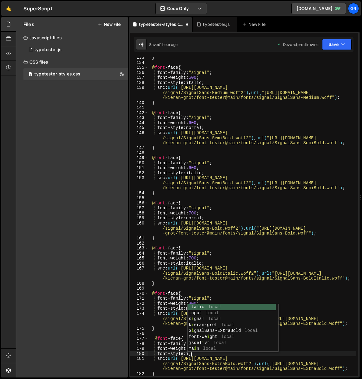
scroll to position [0, 3]
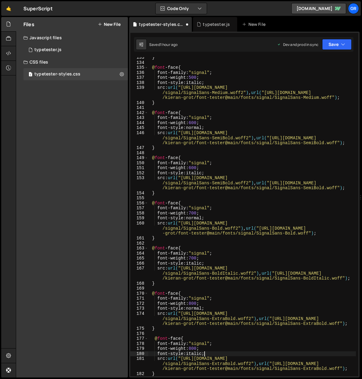
click at [227, 345] on div "} @ font -face { font-family : " signal " ; font-weight : 500 ; font-style : it…" at bounding box center [251, 219] width 207 height 329
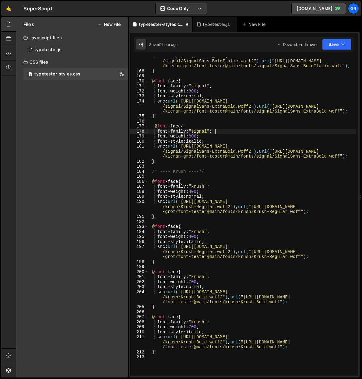
scroll to position [958, 0]
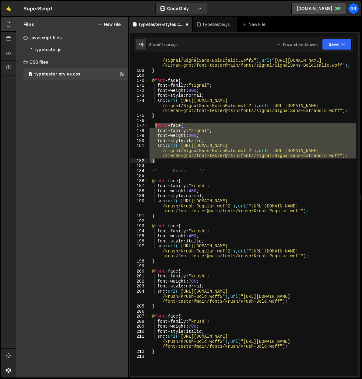
drag, startPoint x: 154, startPoint y: 126, endPoint x: 195, endPoint y: 162, distance: 54.5
click at [195, 162] on div "src : url( "[URL][DOMAIN_NAME] /signal/SignalSans-BoldItalic.woff2" ) , url( "[…" at bounding box center [251, 222] width 207 height 339
click at [187, 162] on div "src : url( "[URL][DOMAIN_NAME] /signal/SignalSans-BoldItalic.woff2" ) , url( "[…" at bounding box center [251, 216] width 207 height 319
type textarea "}"
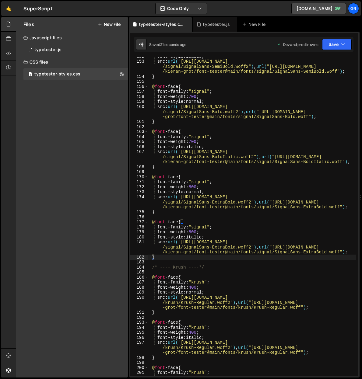
scroll to position [861, 0]
click at [160, 262] on div "font-style : italic ; src : url( "[URL][DOMAIN_NAME] /signal/SignalSans-SemiBol…" at bounding box center [251, 218] width 207 height 329
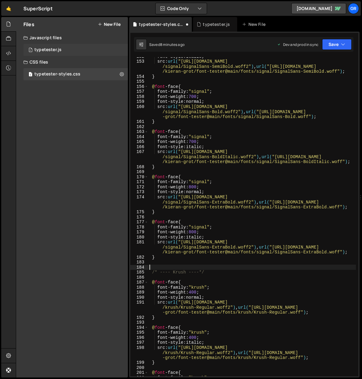
click at [69, 49] on div "1 typetester.js 0" at bounding box center [75, 50] width 104 height 12
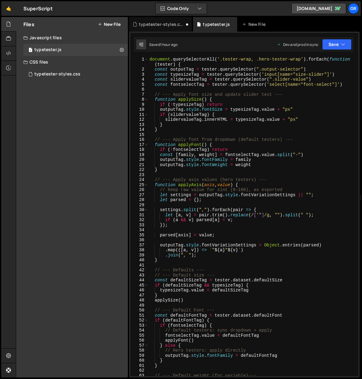
scroll to position [0, 0]
click at [166, 169] on div "document . querySelectorAll ( '.tester-wrap, .hero-tester-wrap' ) . forEach ( f…" at bounding box center [251, 224] width 207 height 334
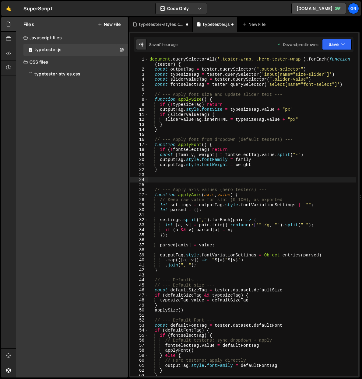
paste textarea "}"
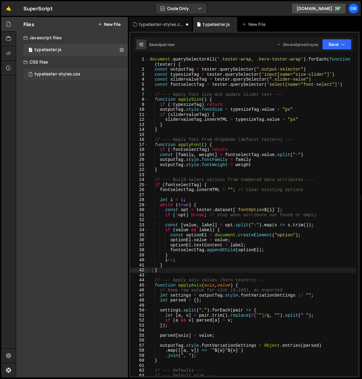
click at [82, 71] on div "1 typetester-styles.css 0" at bounding box center [75, 74] width 104 height 12
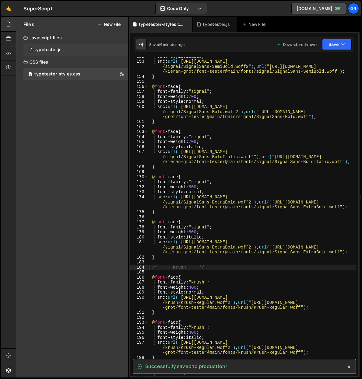
click at [60, 48] on div "typetester.js" at bounding box center [47, 49] width 27 height 5
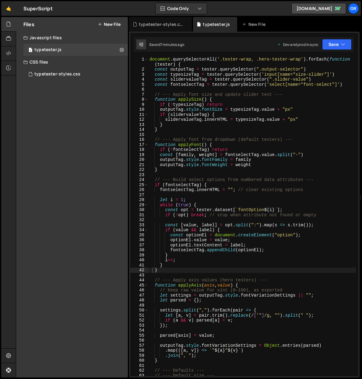
click at [240, 123] on div "document . querySelectorAll ( '.tester-wrap, .hero-tester-wrap' ) . forEach ( f…" at bounding box center [251, 224] width 207 height 334
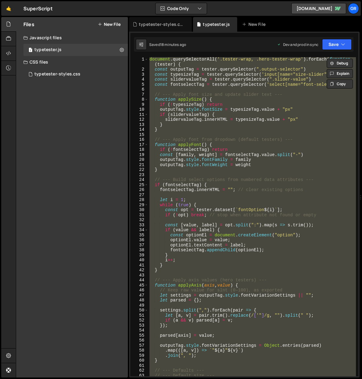
click at [162, 164] on div "document . querySelectorAll ( '.tester-wrap, .hero-tester-wrap' ) . forEach ( f…" at bounding box center [251, 216] width 207 height 319
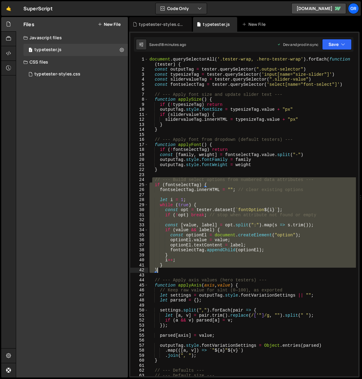
drag, startPoint x: 153, startPoint y: 179, endPoint x: 173, endPoint y: 267, distance: 90.3
click at [173, 269] on div "document . querySelectorAll ( '.tester-wrap, .hero-tester-wrap' ) . forEach ( f…" at bounding box center [251, 224] width 207 height 334
paste textarea
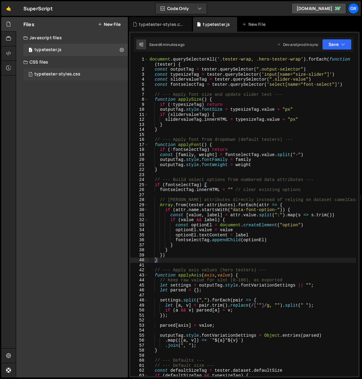
click at [78, 73] on div "typetester-styles.css" at bounding box center [57, 73] width 46 height 5
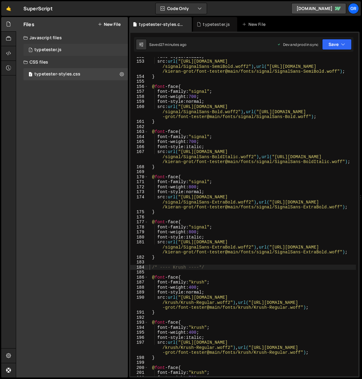
click at [54, 49] on div "typetester.js" at bounding box center [47, 49] width 27 height 5
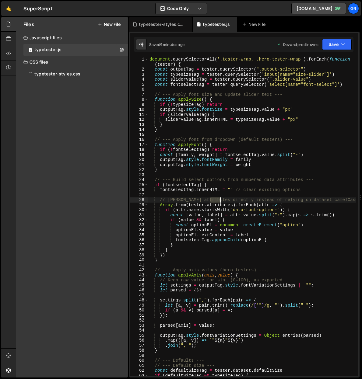
drag, startPoint x: 209, startPoint y: 200, endPoint x: 234, endPoint y: 200, distance: 25.2
click at [220, 200] on div "document . querySelectorAll ( '.tester-wrap, .hero-tester-wrap' ) . forEach ( f…" at bounding box center [251, 224] width 207 height 334
drag, startPoint x: 235, startPoint y: 200, endPoint x: 232, endPoint y: 203, distance: 3.7
click at [234, 200] on div "document . querySelectorAll ( '.tester-wrap, .hero-tester-wrap' ) . forEach ( f…" at bounding box center [251, 224] width 207 height 334
drag, startPoint x: 209, startPoint y: 200, endPoint x: 334, endPoint y: 200, distance: 125.0
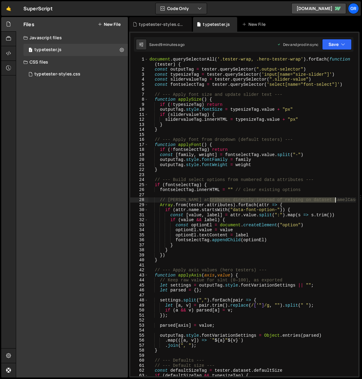
click at [334, 200] on div "document . querySelectorAll ( '.tester-wrap, .hero-tester-wrap' ) . forEach ( f…" at bounding box center [251, 224] width 207 height 334
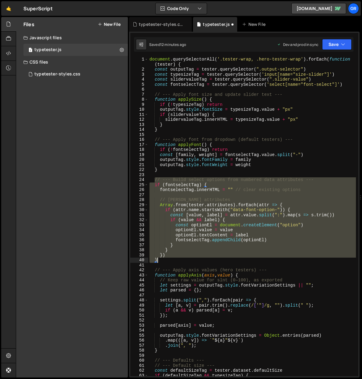
drag, startPoint x: 155, startPoint y: 181, endPoint x: 167, endPoint y: 259, distance: 78.9
click at [167, 259] on div "document . querySelectorAll ( '.tester-wrap, .hero-tester-wrap' ) . forEach ( f…" at bounding box center [251, 224] width 207 height 334
paste textarea
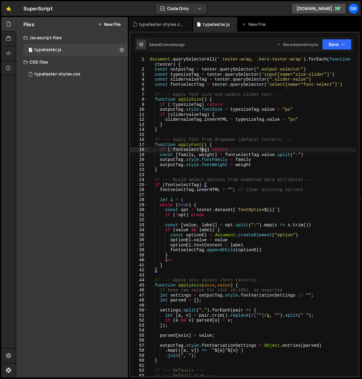
click at [202, 148] on div "document . querySelectorAll ( '.tester-wrap, .hero-tester-wrap' ) . forEach ( f…" at bounding box center [251, 224] width 207 height 334
type textarea "})"
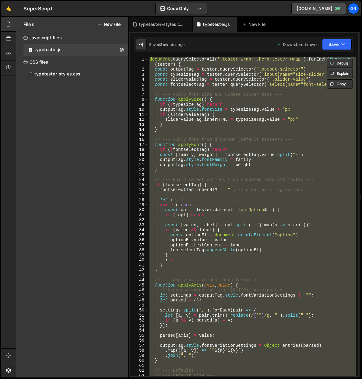
click at [99, 25] on icon at bounding box center [100, 24] width 4 height 5
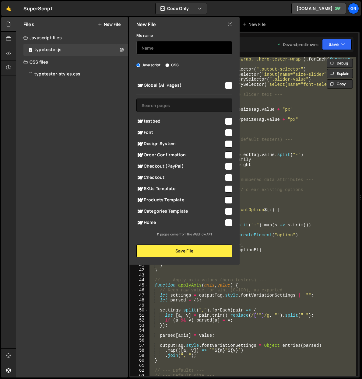
click at [158, 48] on input "text" at bounding box center [184, 47] width 96 height 13
type input "typetester-backup"
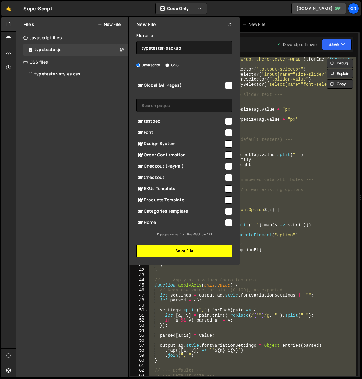
click at [189, 249] on button "Save File" at bounding box center [184, 251] width 96 height 13
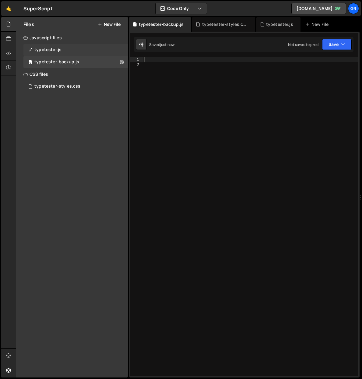
click at [52, 49] on div "typetester.js" at bounding box center [47, 49] width 27 height 5
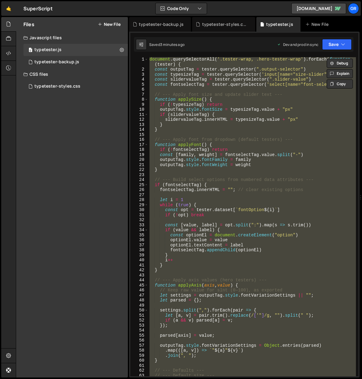
click at [175, 76] on div "document . querySelectorAll ( '.tester-wrap, .hero-tester-wrap' ) . forEach ( f…" at bounding box center [251, 216] width 207 height 319
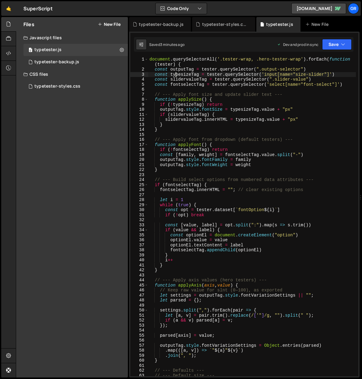
click at [195, 87] on div "document . querySelectorAll ( '.tester-wrap, .hero-tester-wrap' ) . forEach ( f…" at bounding box center [251, 224] width 207 height 334
type textarea "})"
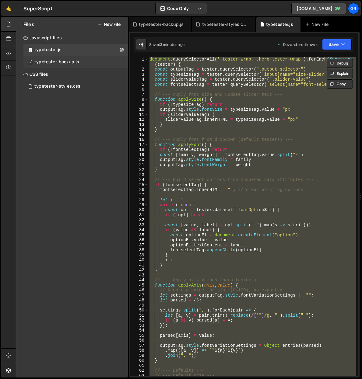
click at [50, 60] on div "typetester-backup.js" at bounding box center [56, 61] width 45 height 5
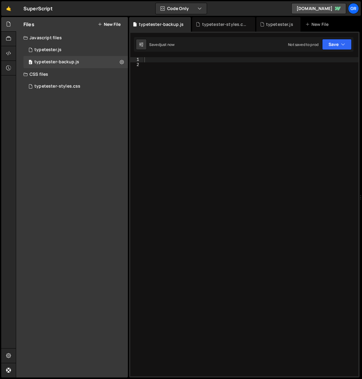
click at [159, 75] on div at bounding box center [250, 221] width 215 height 329
click at [159, 62] on div at bounding box center [250, 221] width 215 height 329
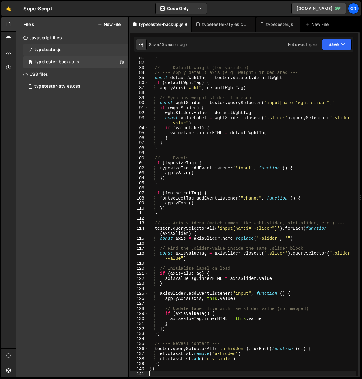
click at [56, 49] on div "typetester.js" at bounding box center [47, 49] width 27 height 5
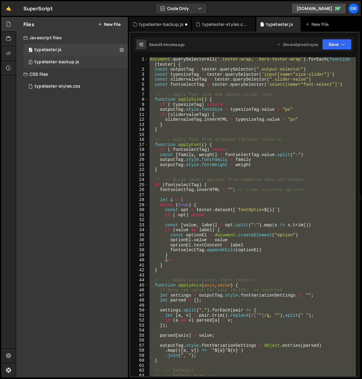
click at [78, 60] on div "0 typetester-backup.js 0" at bounding box center [75, 62] width 104 height 12
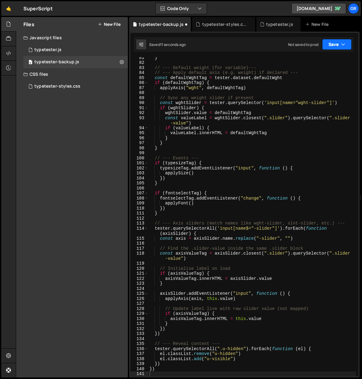
click at [332, 44] on button "Save" at bounding box center [337, 44] width 30 height 11
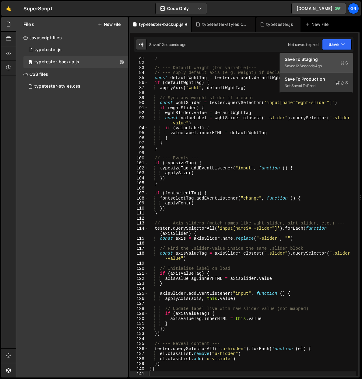
click at [307, 62] on div "Save to Staging S" at bounding box center [315, 59] width 63 height 6
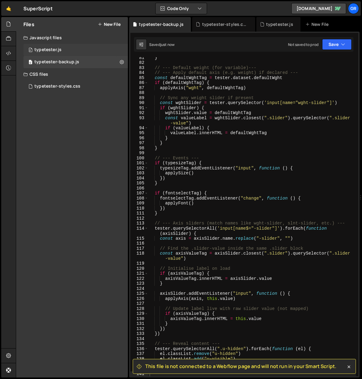
click at [82, 51] on div "0 typetester.js 0" at bounding box center [75, 50] width 104 height 12
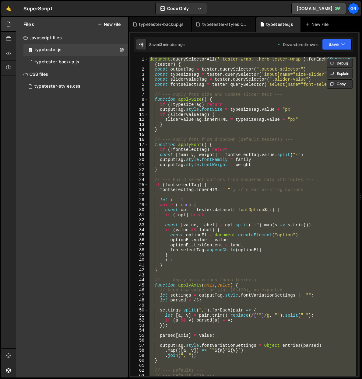
click at [196, 128] on div "document . querySelectorAll ( '.tester-wrap, .hero-tester-wrap' ) . forEach ( f…" at bounding box center [251, 216] width 207 height 319
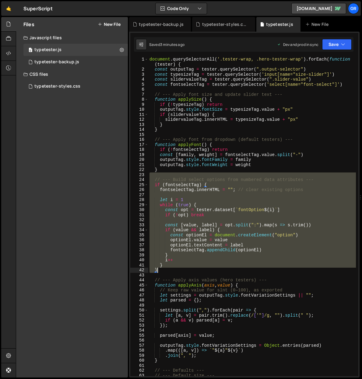
drag, startPoint x: 153, startPoint y: 177, endPoint x: 211, endPoint y: 269, distance: 108.8
click at [211, 269] on div "document . querySelectorAll ( '.tester-wrap, .hero-tester-wrap' ) . forEach ( f…" at bounding box center [251, 224] width 207 height 334
type textarea "} }"
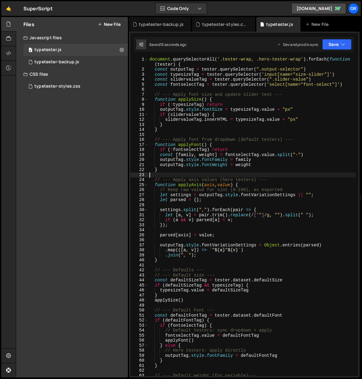
click at [172, 177] on div "document . querySelectorAll ( '.tester-wrap, .hero-tester-wrap' ) . forEach ( f…" at bounding box center [251, 224] width 207 height 334
type textarea "})"
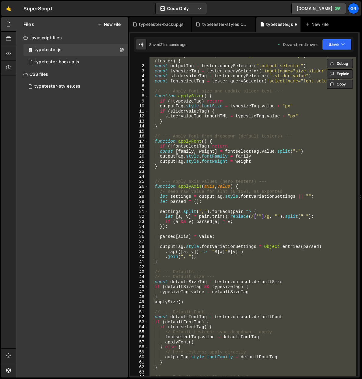
scroll to position [0, 0]
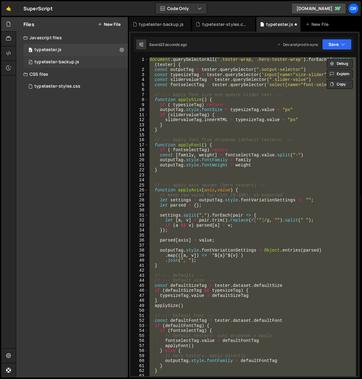
click at [79, 62] on div "0 typetester-backup.js 0" at bounding box center [75, 62] width 104 height 12
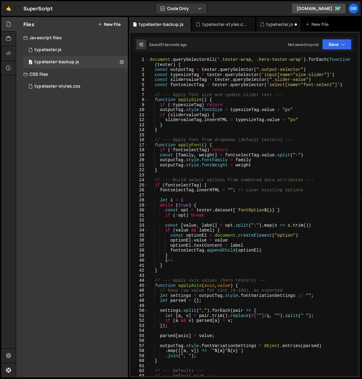
click at [188, 174] on div "document . querySelectorAll ( '.tester-wrap, .hero-tester-wrap' ) . forEach ( f…" at bounding box center [251, 224] width 207 height 334
type textarea "})"
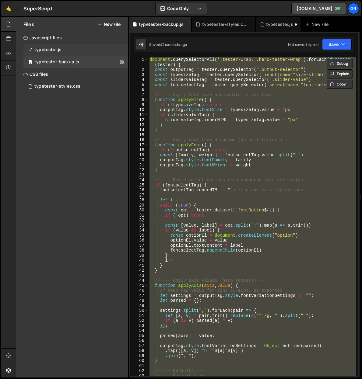
click at [62, 48] on div "0 typetester.js 0" at bounding box center [75, 50] width 104 height 12
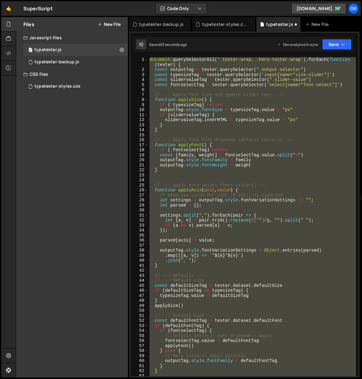
click at [203, 120] on div "document . querySelectorAll ( '.tester-wrap, .hero-tester-wrap' ) . forEach ( f…" at bounding box center [251, 216] width 207 height 319
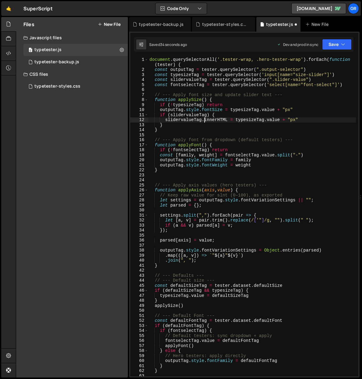
type textarea "})"
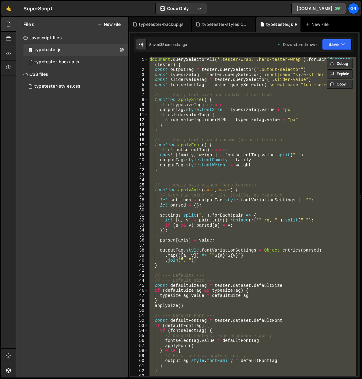
paste textarea
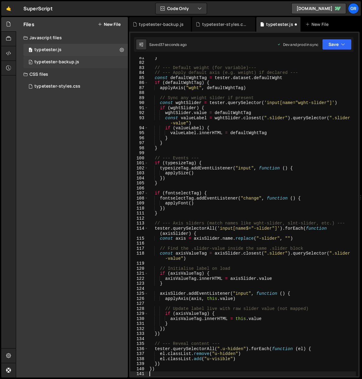
click at [61, 60] on div "typetester-backup.js" at bounding box center [56, 61] width 45 height 5
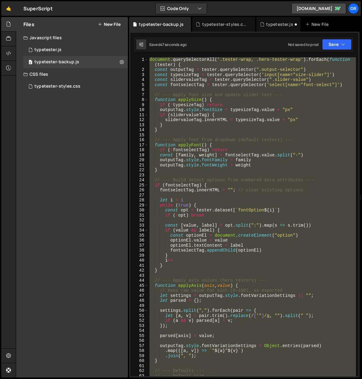
click at [172, 172] on div "document . querySelectorAll ( '.tester-wrap, .hero-tester-wrap' ) . forEach ( f…" at bounding box center [251, 216] width 207 height 319
type textarea "}"
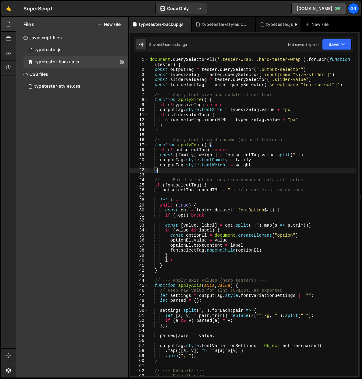
click at [158, 176] on div "document . querySelectorAll ( '.tester-wrap, .hero-tester-wrap' ) . forEach ( f…" at bounding box center [251, 224] width 207 height 334
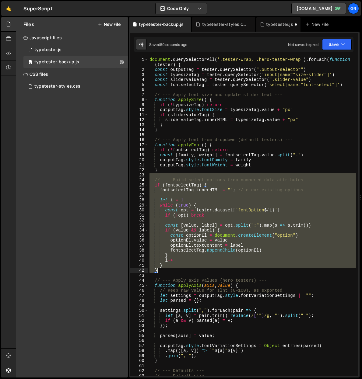
drag, startPoint x: 153, startPoint y: 175, endPoint x: 201, endPoint y: 271, distance: 106.4
click at [201, 271] on div "document . querySelectorAll ( '.tester-wrap, .hero-tester-wrap' ) . forEach ( f…" at bounding box center [251, 224] width 207 height 334
type textarea "} }"
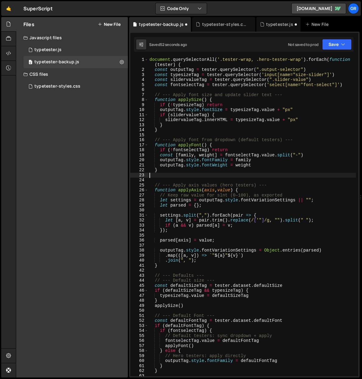
type textarea "}"
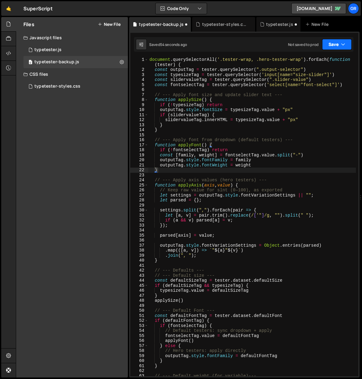
click at [329, 44] on button "Save" at bounding box center [337, 44] width 30 height 11
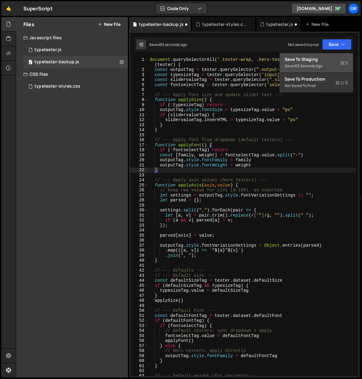
click at [314, 57] on div "Save to Staging S" at bounding box center [315, 59] width 63 height 6
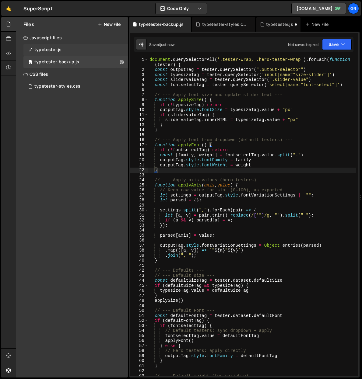
click at [64, 50] on div "0 typetester.js 0" at bounding box center [75, 50] width 104 height 12
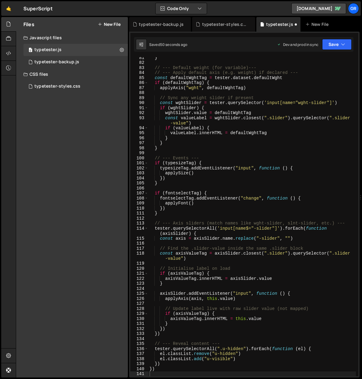
click at [192, 142] on div "} // --- Default weight (for variable)--- // --- Apply default axis (e.g. weigh…" at bounding box center [251, 219] width 207 height 329
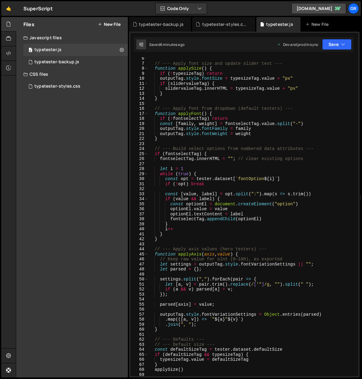
scroll to position [14, 0]
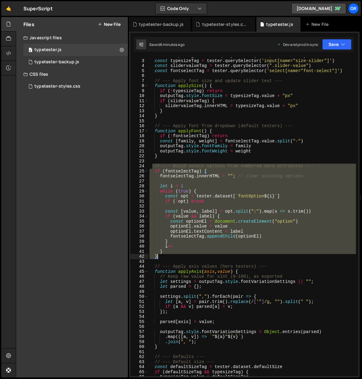
drag, startPoint x: 151, startPoint y: 165, endPoint x: 184, endPoint y: 258, distance: 97.9
click at [184, 258] on div "const outputTag = tester . querySelector ( ".output-selector" ) const typesizeT…" at bounding box center [251, 217] width 207 height 329
paste textarea
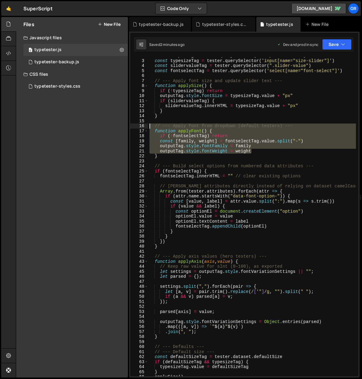
drag, startPoint x: 260, startPoint y: 151, endPoint x: 144, endPoint y: 127, distance: 118.3
click at [144, 127] on div "} 2 3 4 5 6 7 8 9 10 11 12 13 14 15 16 17 18 19 20 21 22 23 24 25 26 27 28 29 3…" at bounding box center [244, 216] width 228 height 319
drag, startPoint x: 165, startPoint y: 156, endPoint x: 151, endPoint y: 126, distance: 32.5
click at [151, 126] on div "const outputTag = tester . querySelector ( ".output-selector" ) const typesizeT…" at bounding box center [251, 217] width 207 height 329
click at [156, 125] on div "const outputTag = tester . querySelector ( ".output-selector" ) const typesizeT…" at bounding box center [251, 216] width 207 height 319
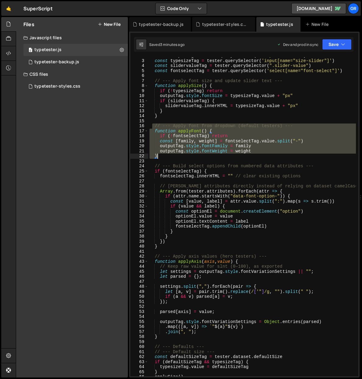
drag, startPoint x: 153, startPoint y: 125, endPoint x: 164, endPoint y: 156, distance: 32.5
click at [164, 156] on div "const outputTag = tester . querySelector ( ".output-selector" ) const typesizeT…" at bounding box center [251, 217] width 207 height 329
paste textarea
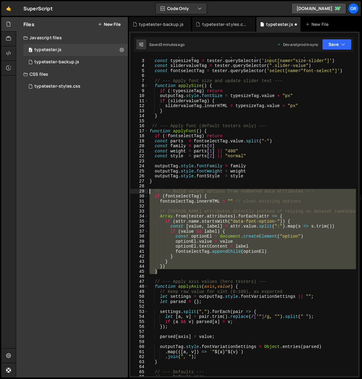
drag, startPoint x: 161, startPoint y: 273, endPoint x: 149, endPoint y: 189, distance: 84.2
click at [149, 189] on div "const outputTag = tester . querySelector ( ".output-selector" ) const typesizeT…" at bounding box center [251, 217] width 207 height 329
paste textarea "}"
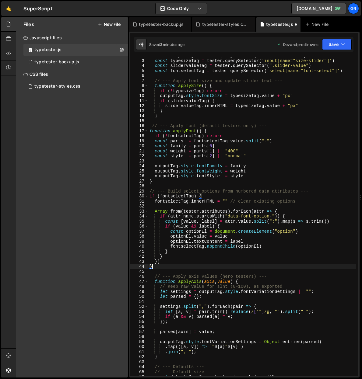
type textarea "}"
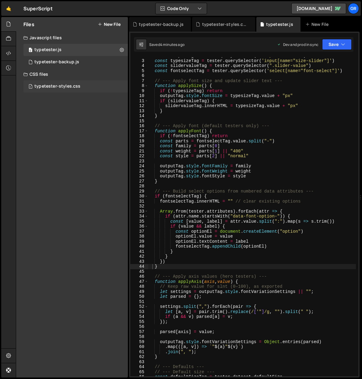
click at [71, 84] on div "typetester-styles.css" at bounding box center [57, 86] width 46 height 5
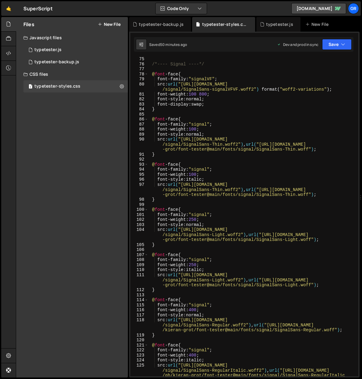
scroll to position [363, 0]
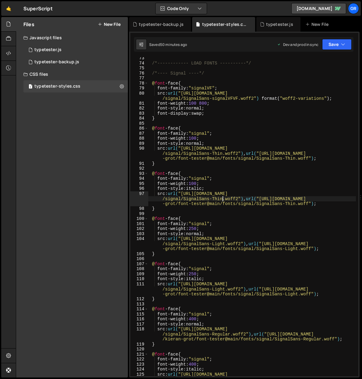
click at [223, 198] on div "/*------------ LOAD FONTS ----------*/ /*---- Signal ----*/ @ font -face { font…" at bounding box center [251, 228] width 207 height 344
drag, startPoint x: 269, startPoint y: 218, endPoint x: 280, endPoint y: 216, distance: 10.6
click at [269, 218] on div "/*------------ LOAD FONTS ----------*/ /*---- Signal ----*/ @ font -face { font…" at bounding box center [251, 228] width 207 height 344
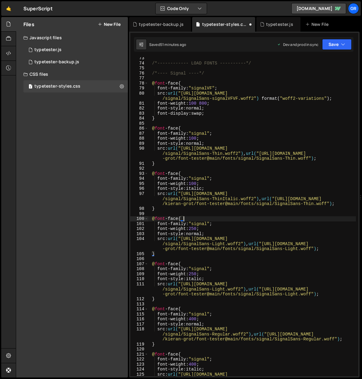
scroll to position [0, 2]
click at [314, 203] on div "/*------------ LOAD FONTS ----------*/ /*---- Signal ----*/ @ font -face { font…" at bounding box center [251, 228] width 207 height 344
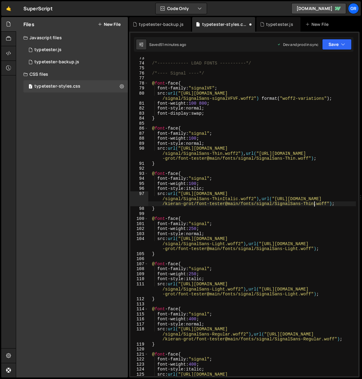
paste textarea "Italic"
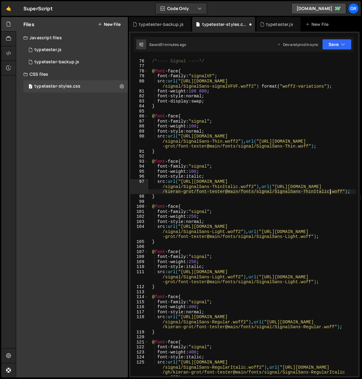
scroll to position [375, 0]
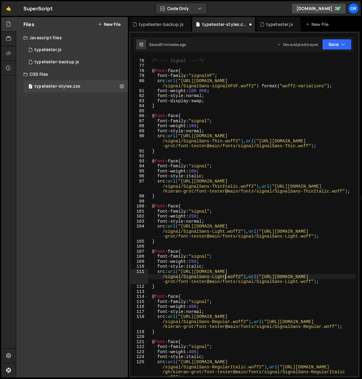
click at [224, 276] on div "/*---- Signal ----*/ @ font -face { font-family : " signalVF " ; src : url( "[U…" at bounding box center [251, 225] width 207 height 344
paste textarea "Italic"
click at [316, 280] on div "/*---- Signal ----*/ @ font -face { font-family : " signalVF " ; src : url( "[U…" at bounding box center [251, 225] width 207 height 344
paste textarea "Italic"
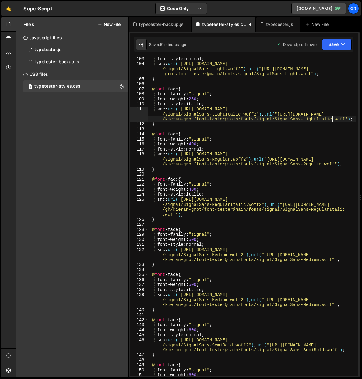
scroll to position [544, 0]
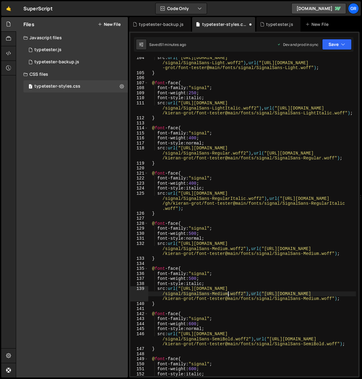
click at [228, 293] on div "src : url( "[URL][DOMAIN_NAME] /signal/SignalSans-Light.woff2" ) , url( "[URL][…" at bounding box center [251, 229] width 207 height 349
paste textarea "Italic"
click at [319, 298] on div "src : url( "[URL][DOMAIN_NAME] /signal/SignalSans-Light.woff2" ) , url( "[URL][…" at bounding box center [251, 229] width 207 height 349
paste textarea "Italic"
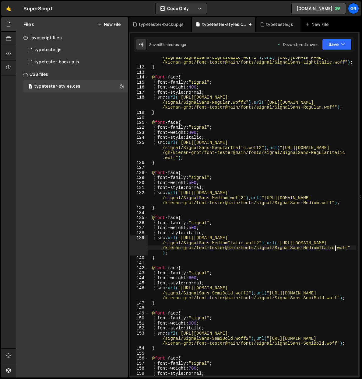
scroll to position [620, 0]
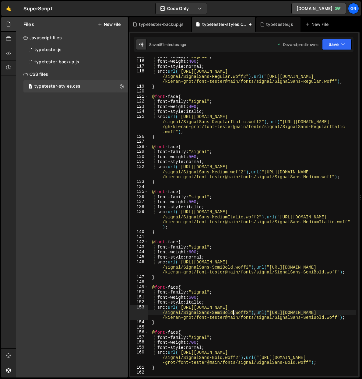
drag, startPoint x: 233, startPoint y: 312, endPoint x: 251, endPoint y: 312, distance: 17.6
click at [233, 312] on div "font-family : " signal " ; font-weight : 400 ; font-style : normal ; src : url(…" at bounding box center [251, 218] width 207 height 329
paste textarea "Italic"
click at [332, 317] on div "font-family : " signal " ; font-weight : 400 ; font-style : normal ; src : url(…" at bounding box center [251, 218] width 207 height 329
paste textarea "Italic"
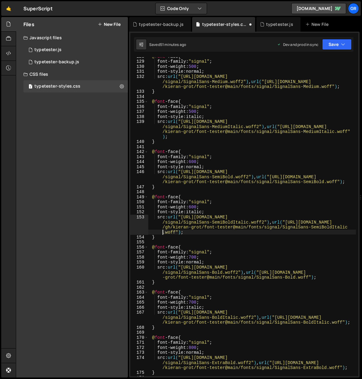
scroll to position [711, 0]
click at [238, 317] on div "@ font -face { font-family : " signal " ; font-weight : 500 ; font-style : norm…" at bounding box center [251, 218] width 207 height 329
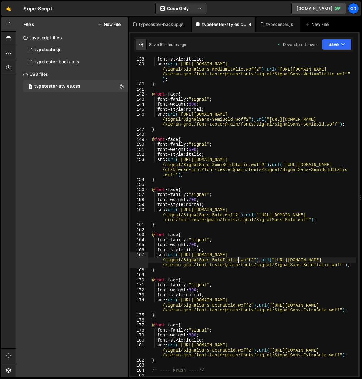
scroll to position [791, 0]
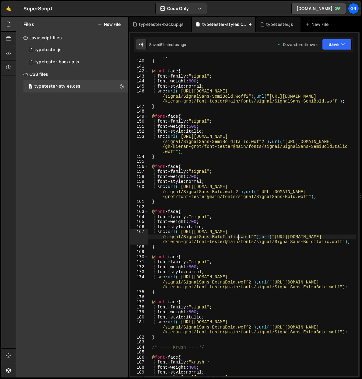
click at [235, 327] on div "src : url( "[URL][DOMAIN_NAME] /signal/SignalSans-MediumItalic.woff2" ) , url( …" at bounding box center [251, 216] width 207 height 354
paste textarea "Italic"
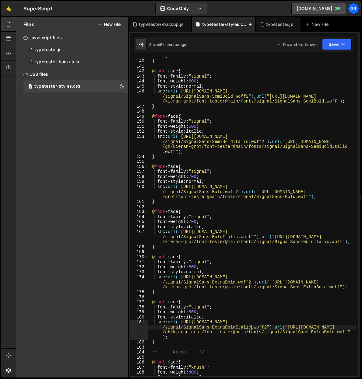
click at [334, 331] on div "src : url( "[URL][DOMAIN_NAME] /signal/SignalSans-MediumItalic.woff2" ) , url( …" at bounding box center [251, 211] width 207 height 344
paste textarea "Italic"
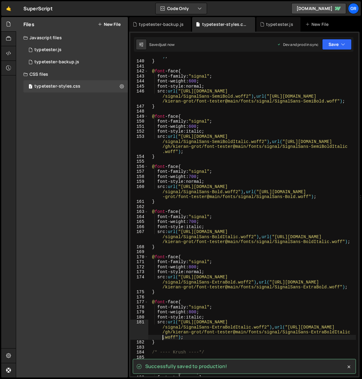
type textarea "src: url("[URL][DOMAIN_NAME]"), url("[URL][DOMAIN_NAME]");"
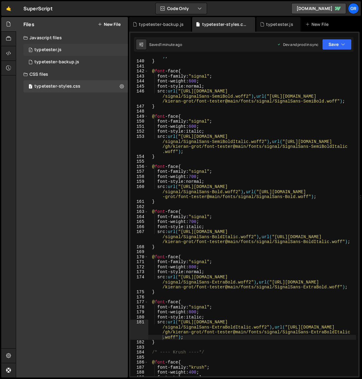
click at [54, 51] on div "typetester.js" at bounding box center [47, 49] width 27 height 5
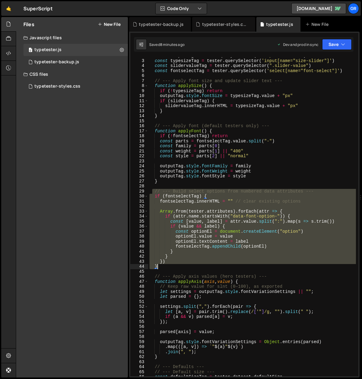
drag, startPoint x: 151, startPoint y: 191, endPoint x: 167, endPoint y: 266, distance: 76.8
click at [167, 266] on div "const outputTag = tester . querySelector ( ".output-selector" ) const typesizeT…" at bounding box center [251, 217] width 207 height 329
type textarea "}) }"
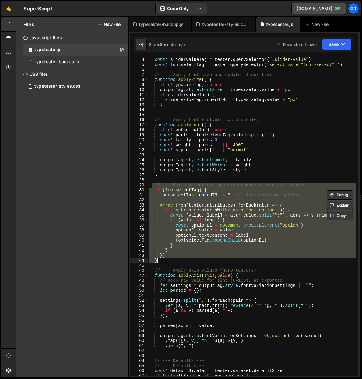
scroll to position [20, 0]
click at [184, 199] on div "const slidervalueTag = tester . querySelector ( ".slider-value" ) const fontsel…" at bounding box center [251, 216] width 207 height 319
drag, startPoint x: 163, startPoint y: 261, endPoint x: 151, endPoint y: 186, distance: 76.1
click at [151, 186] on div "const slidervalueTag = tester . querySelector ( ".slider-value" ) const fontsel…" at bounding box center [251, 221] width 207 height 329
click at [160, 194] on div "const slidervalueTag = tester . querySelector ( ".slider-value" ) const fontsel…" at bounding box center [251, 216] width 207 height 319
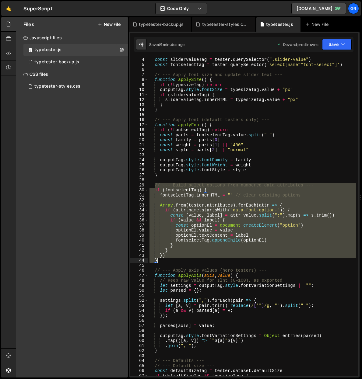
drag, startPoint x: 154, startPoint y: 185, endPoint x: 169, endPoint y: 259, distance: 75.0
click at [169, 259] on div "const slidervalueTag = tester . querySelector ( ".slider-value" ) const fontsel…" at bounding box center [251, 221] width 207 height 329
paste textarea
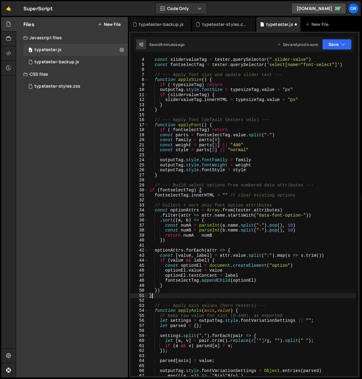
type textarea "}"
